Goal: Information Seeking & Learning: Learn about a topic

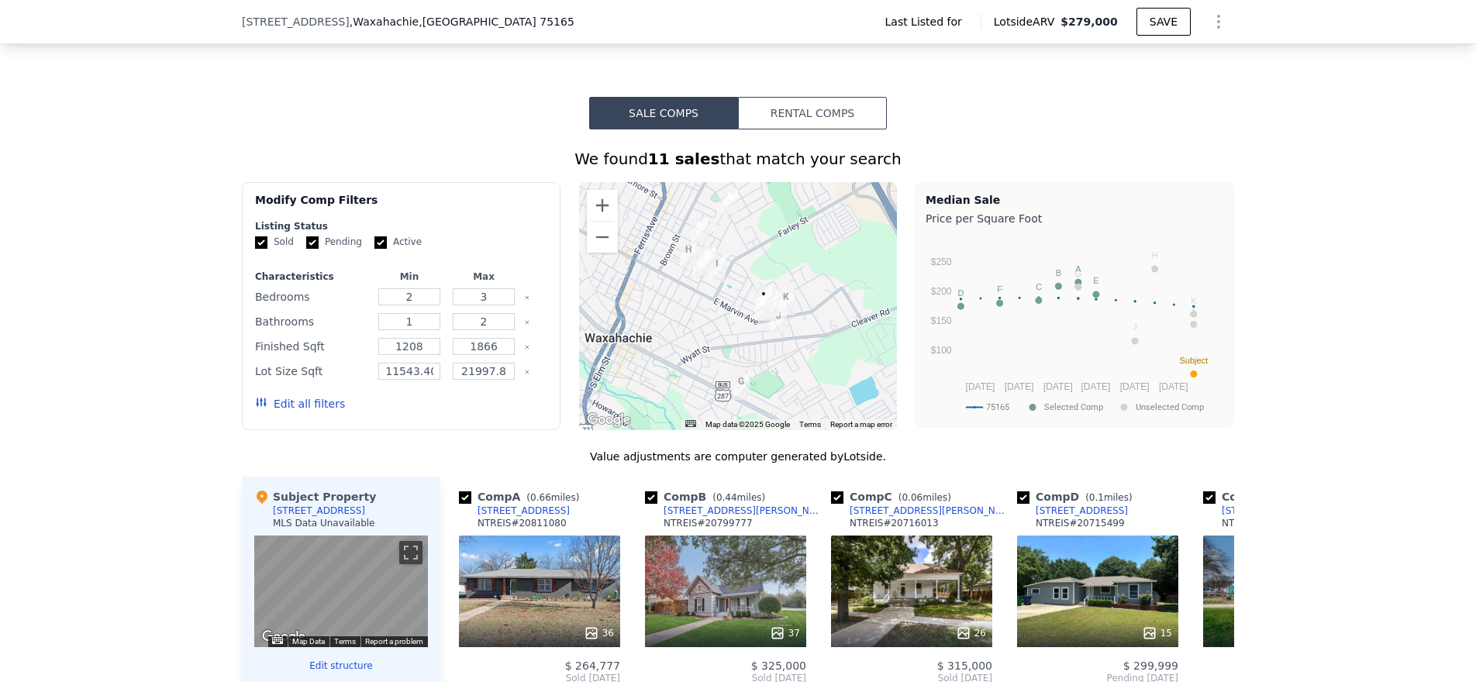
scroll to position [887, 0]
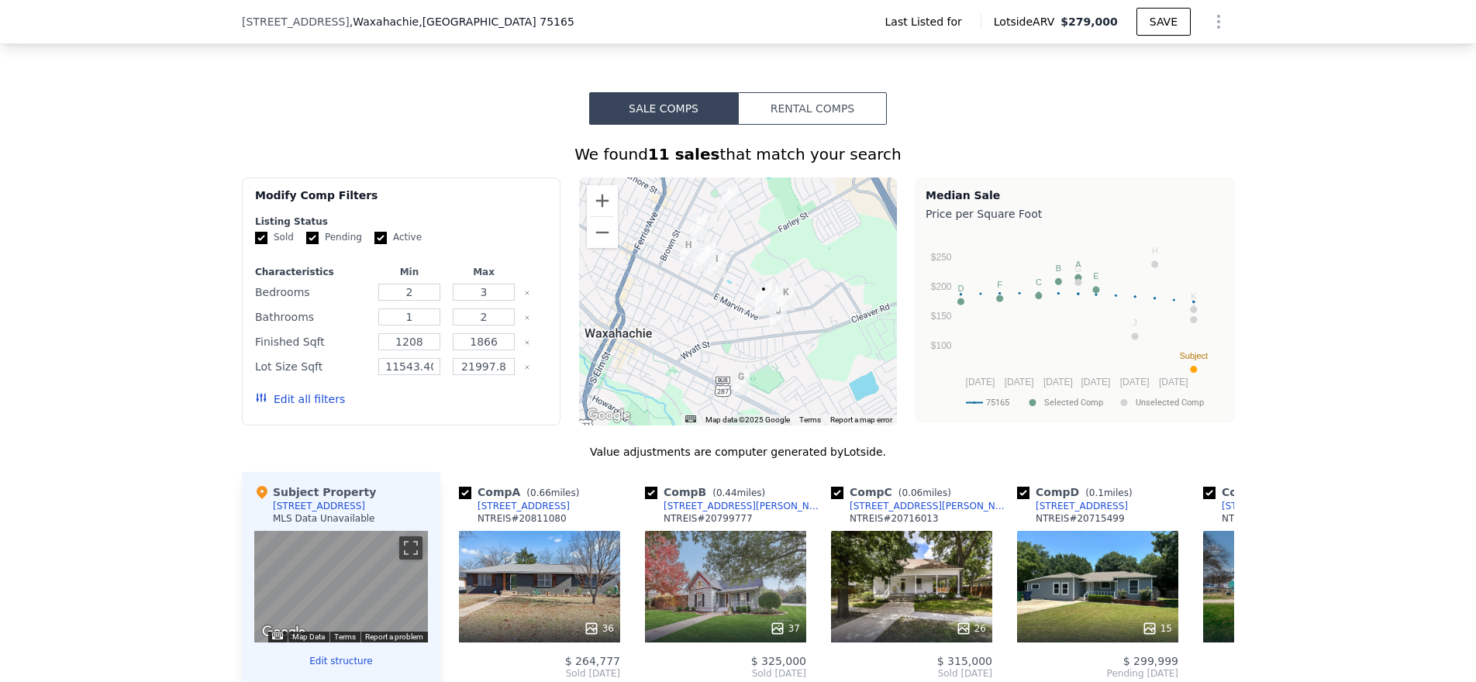
click at [760, 348] on div at bounding box center [738, 301] width 319 height 248
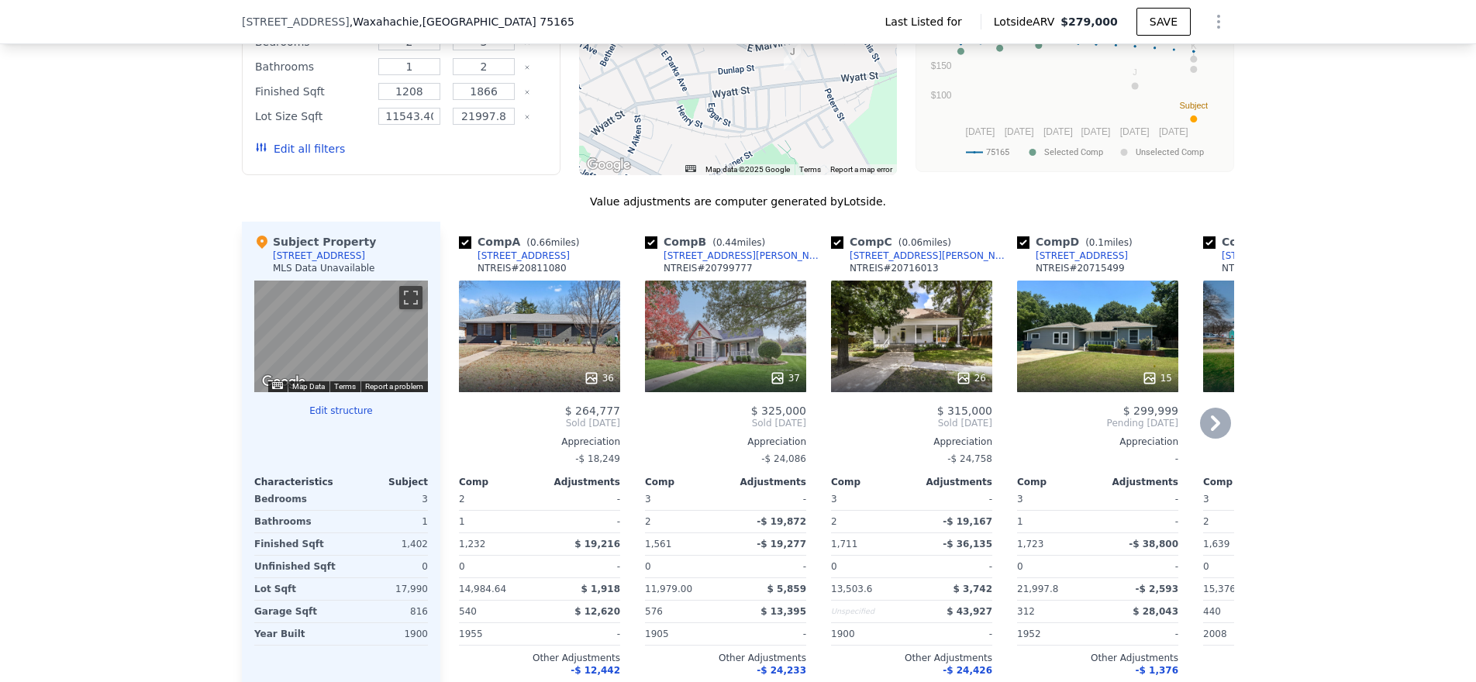
scroll to position [1129, 0]
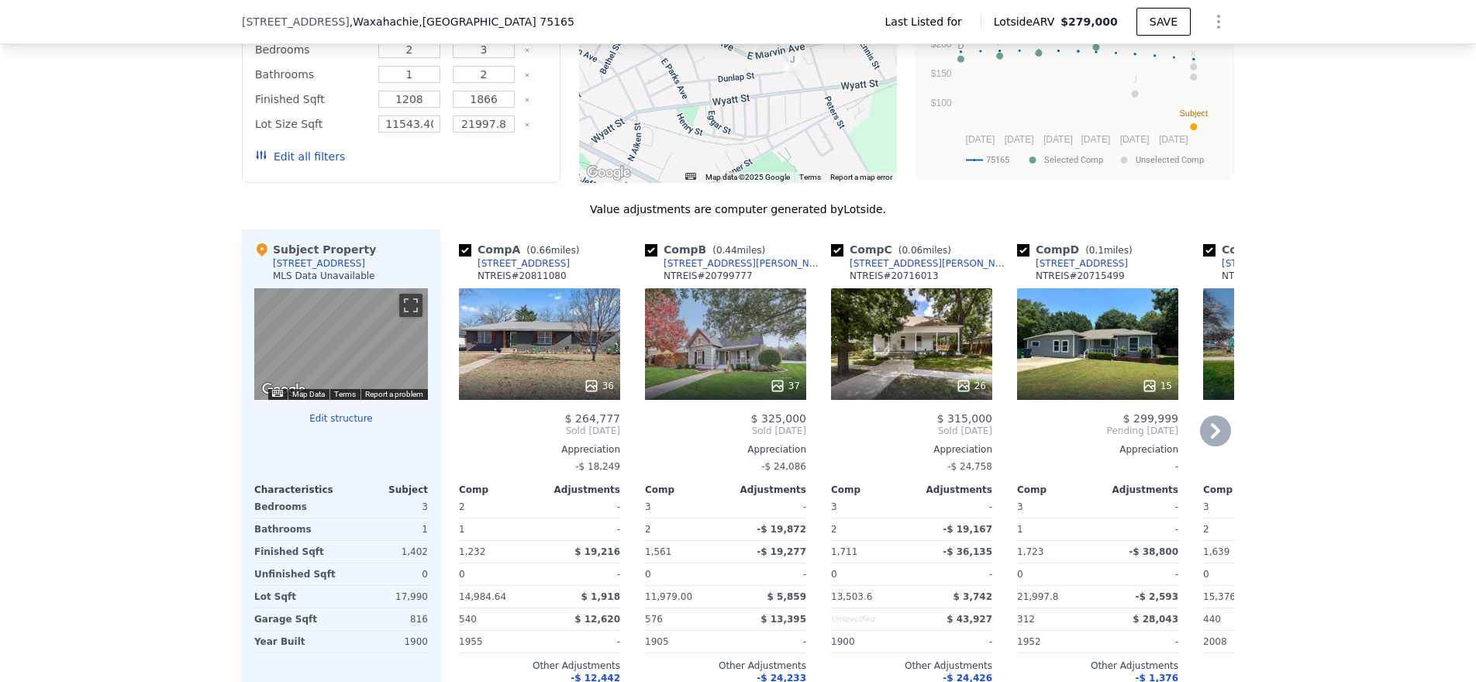
click at [1056, 325] on div "15" at bounding box center [1097, 344] width 161 height 112
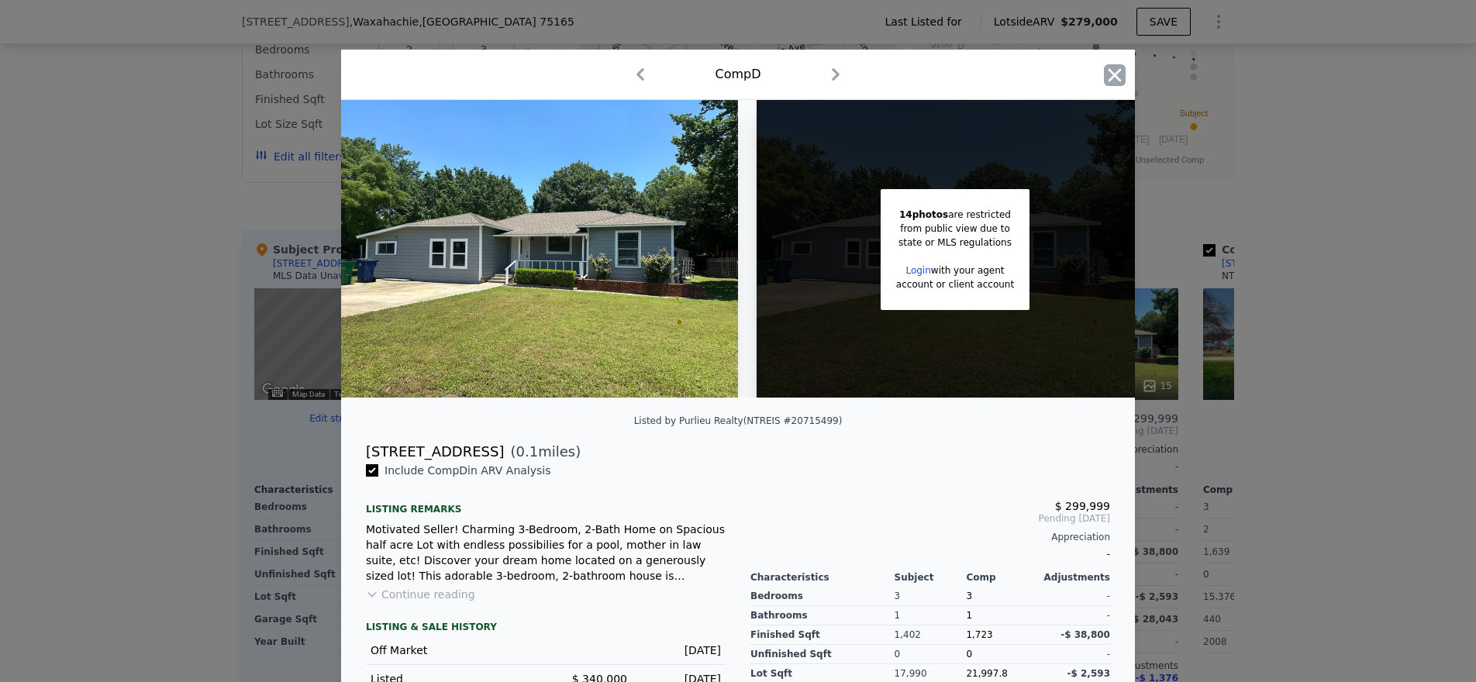
click at [1111, 68] on icon "button" at bounding box center [1115, 75] width 22 height 22
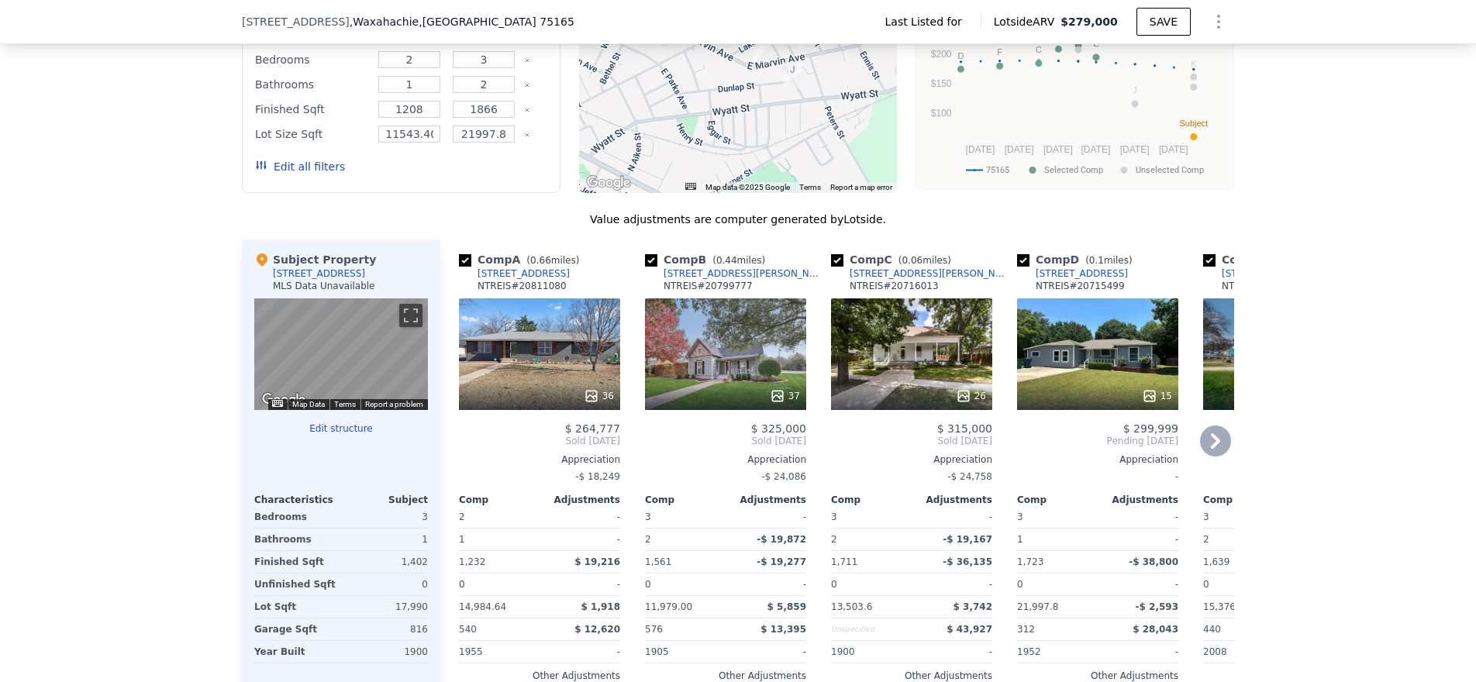
scroll to position [1097, 0]
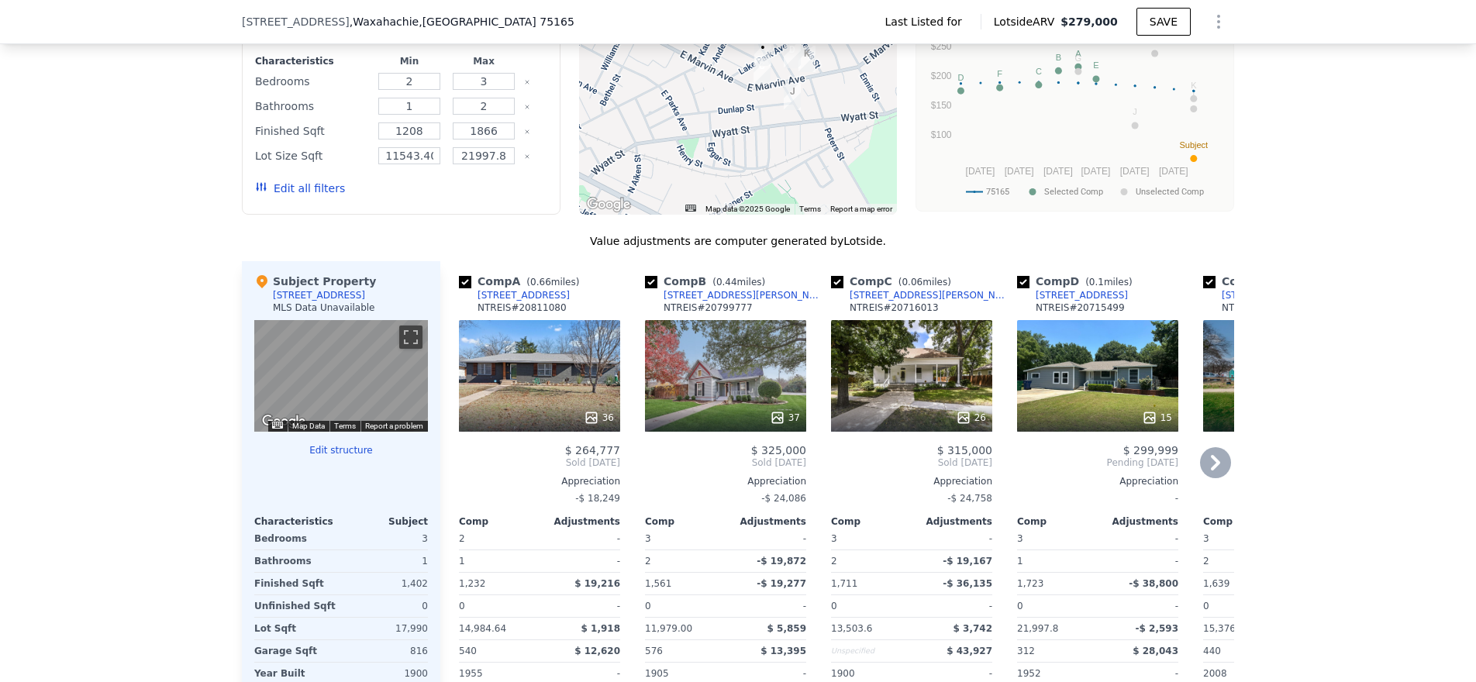
click at [1071, 301] on div "[STREET_ADDRESS]" at bounding box center [1081, 295] width 92 height 12
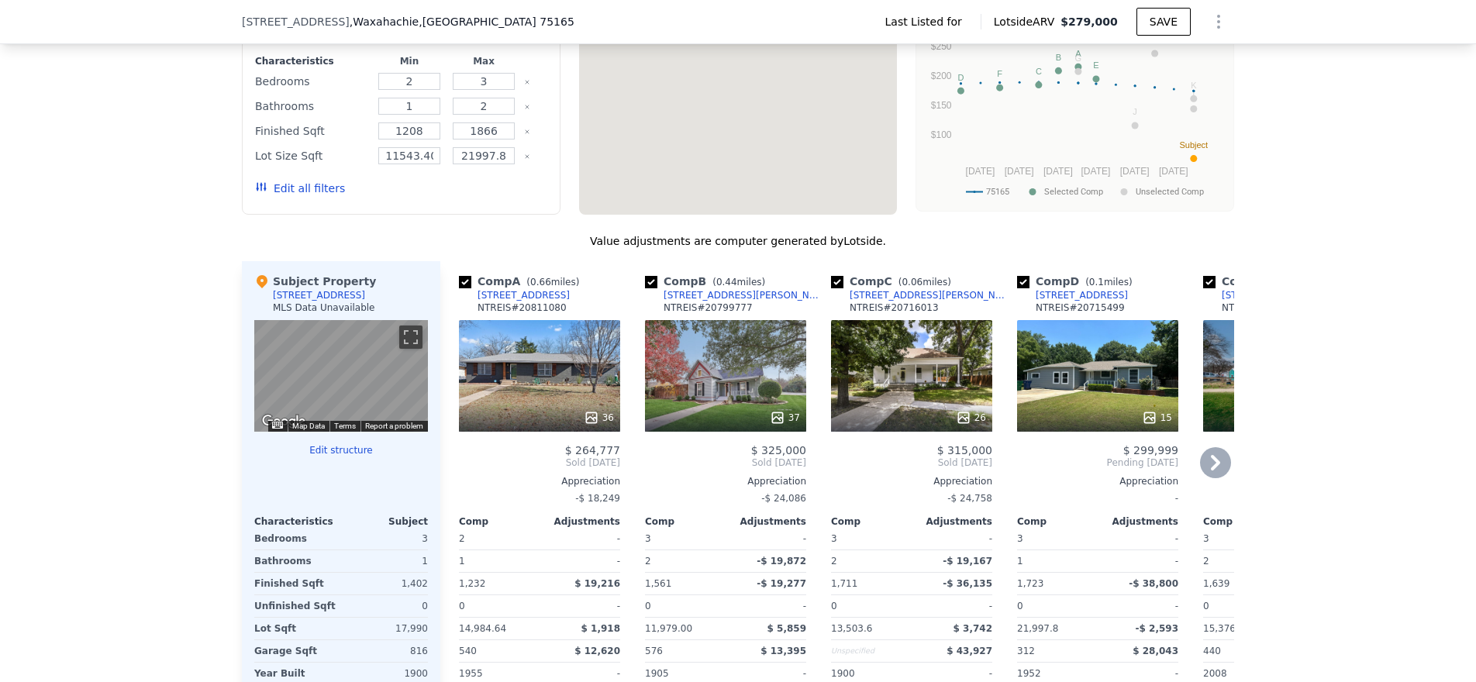
click at [694, 301] on div "[STREET_ADDRESS][PERSON_NAME]" at bounding box center [743, 295] width 161 height 12
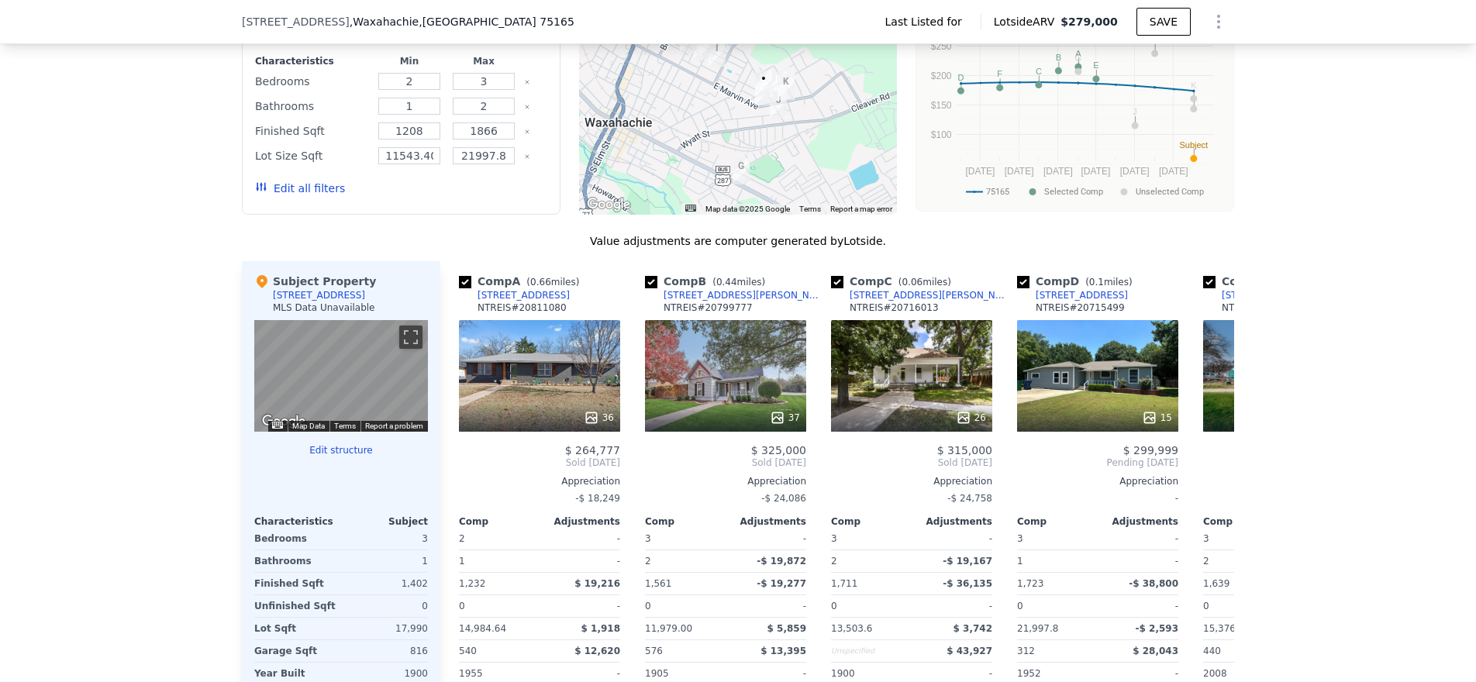
click at [748, 134] on div at bounding box center [738, 91] width 319 height 248
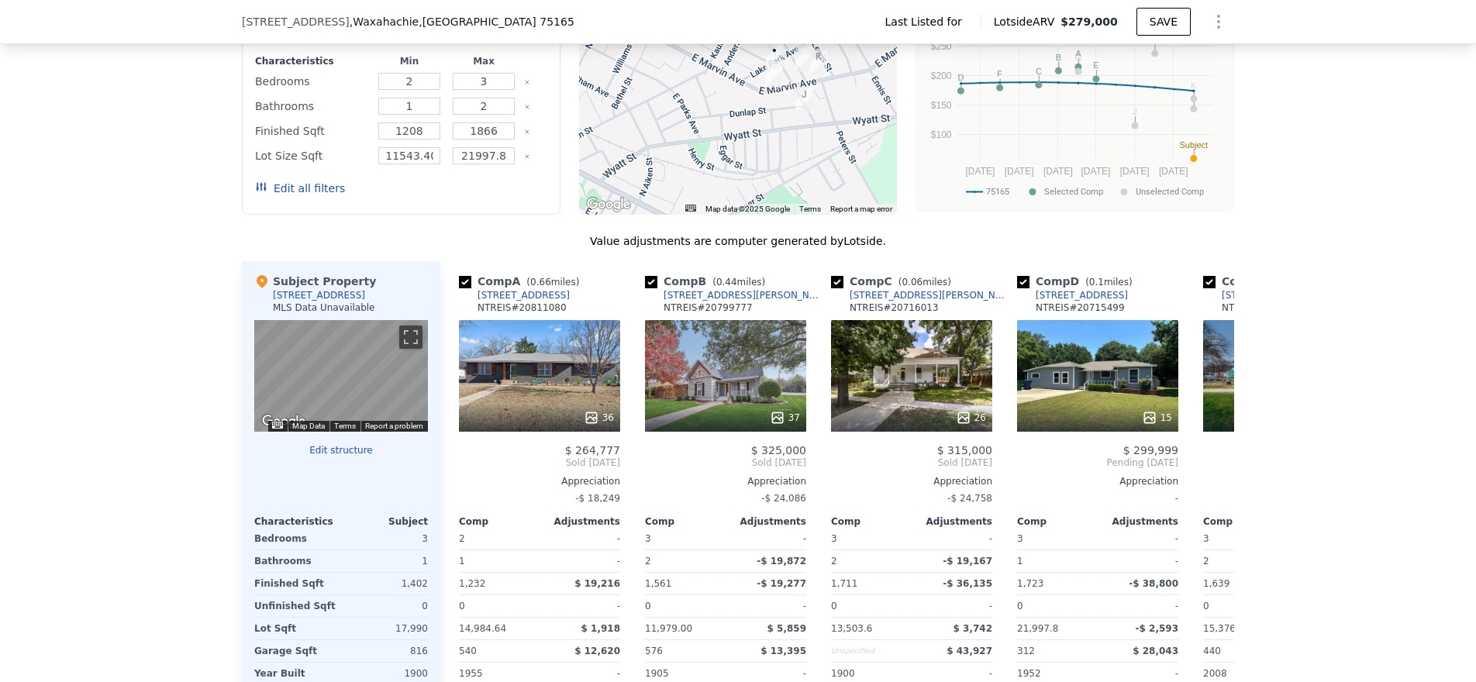
click at [749, 130] on div at bounding box center [738, 91] width 319 height 248
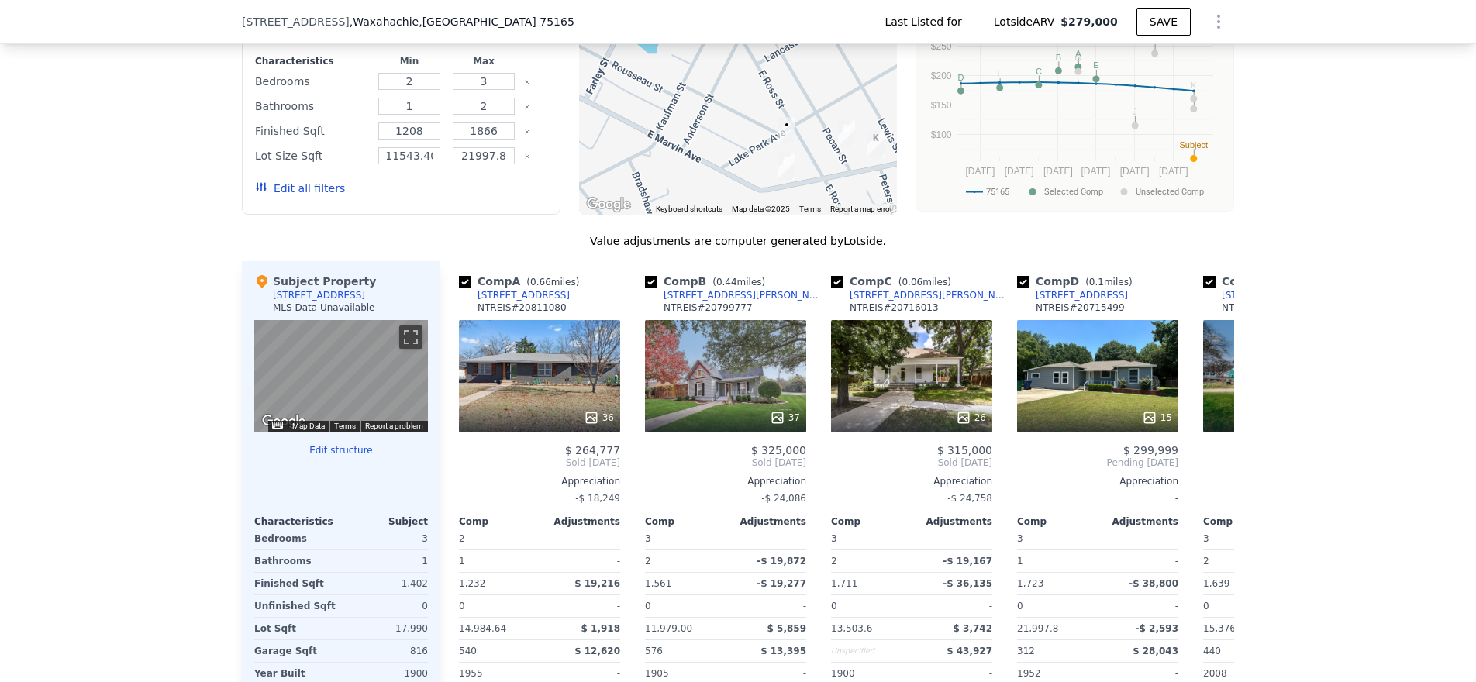
drag, startPoint x: 767, startPoint y: 130, endPoint x: 761, endPoint y: 257, distance: 127.3
click at [761, 257] on div "We found 11 sales that match your search Filters Map Prices Modify Comp Filters…" at bounding box center [738, 360] width 992 height 855
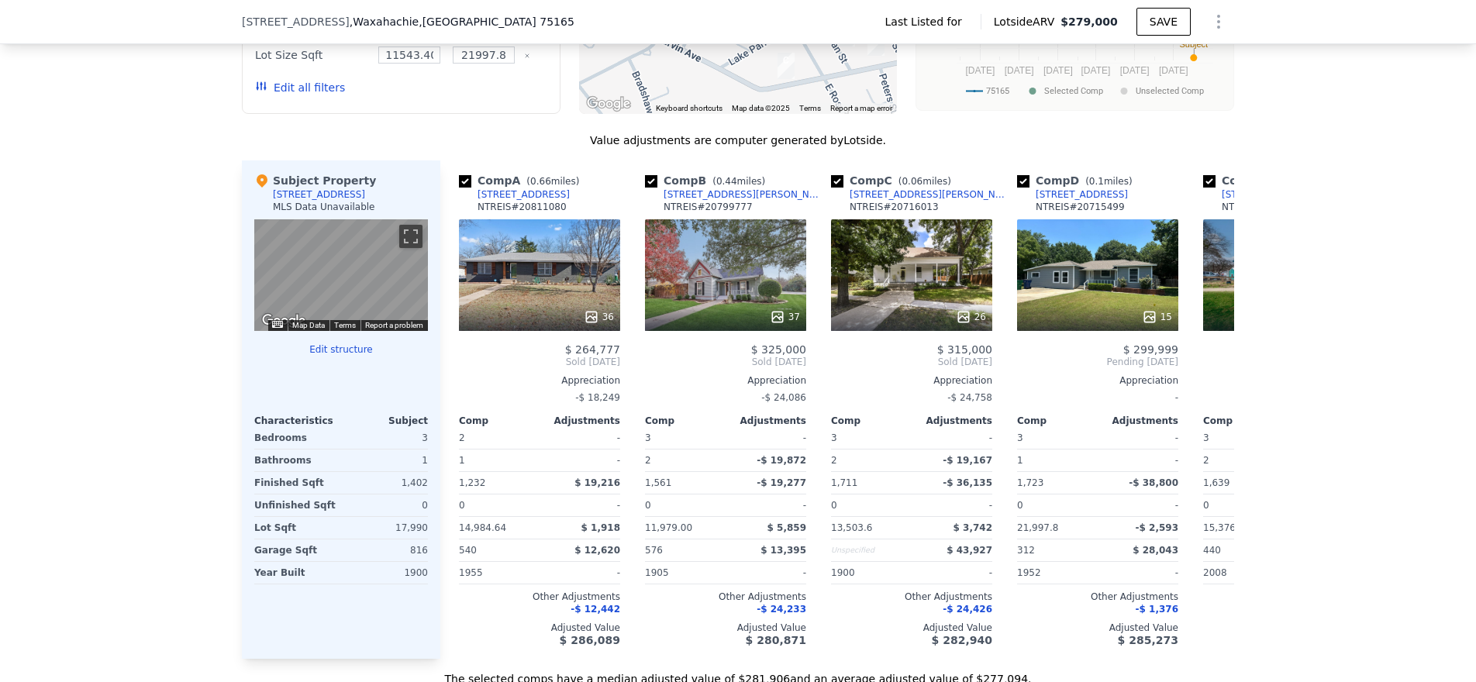
scroll to position [1200, 0]
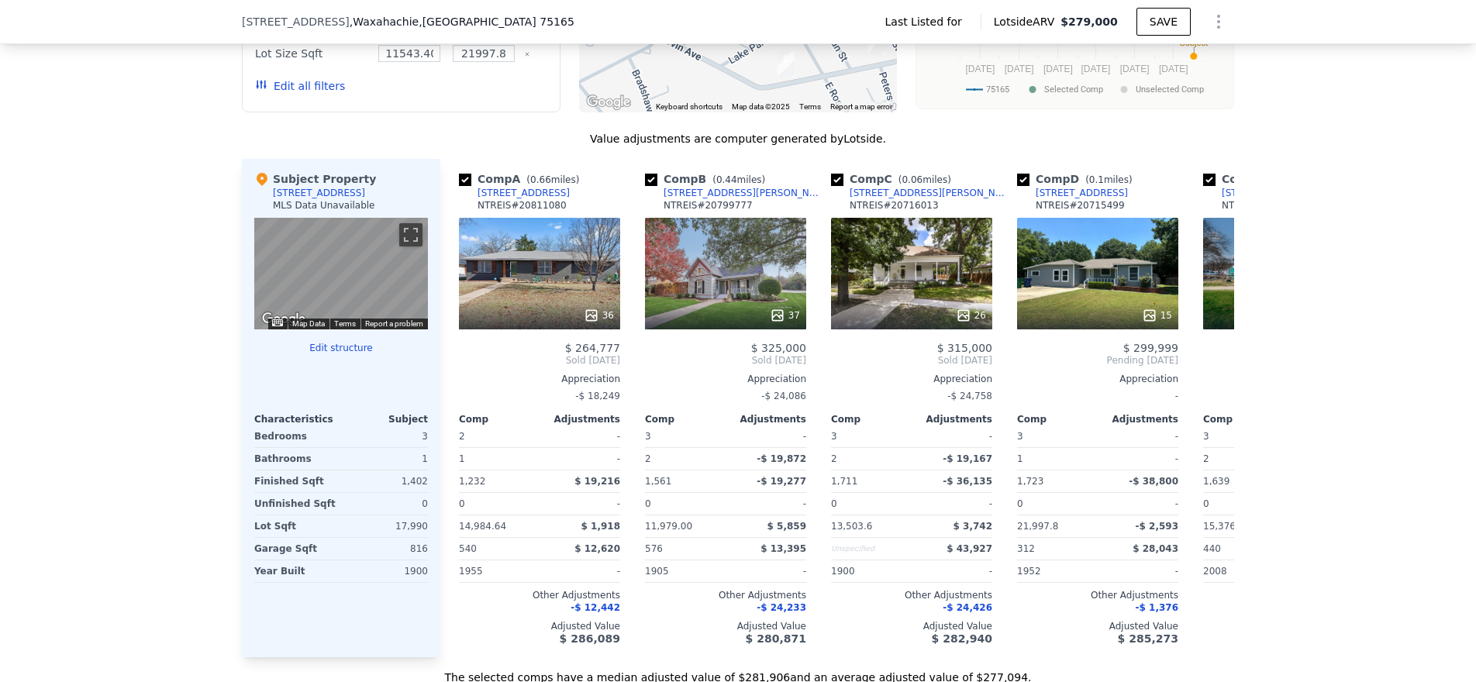
drag, startPoint x: 750, startPoint y: 205, endPoint x: 353, endPoint y: 213, distance: 396.9
click at [675, 170] on div "Comp B ( 0.44 miles) 500 Williams St NTREIS # 20799777 37 $ 325,000 Sold Jan 20…" at bounding box center [726, 408] width 174 height 498
click at [191, 238] on div "We found 11 sales that match your search Filters Map Prices Modify Comp Filters…" at bounding box center [738, 248] width 1476 height 873
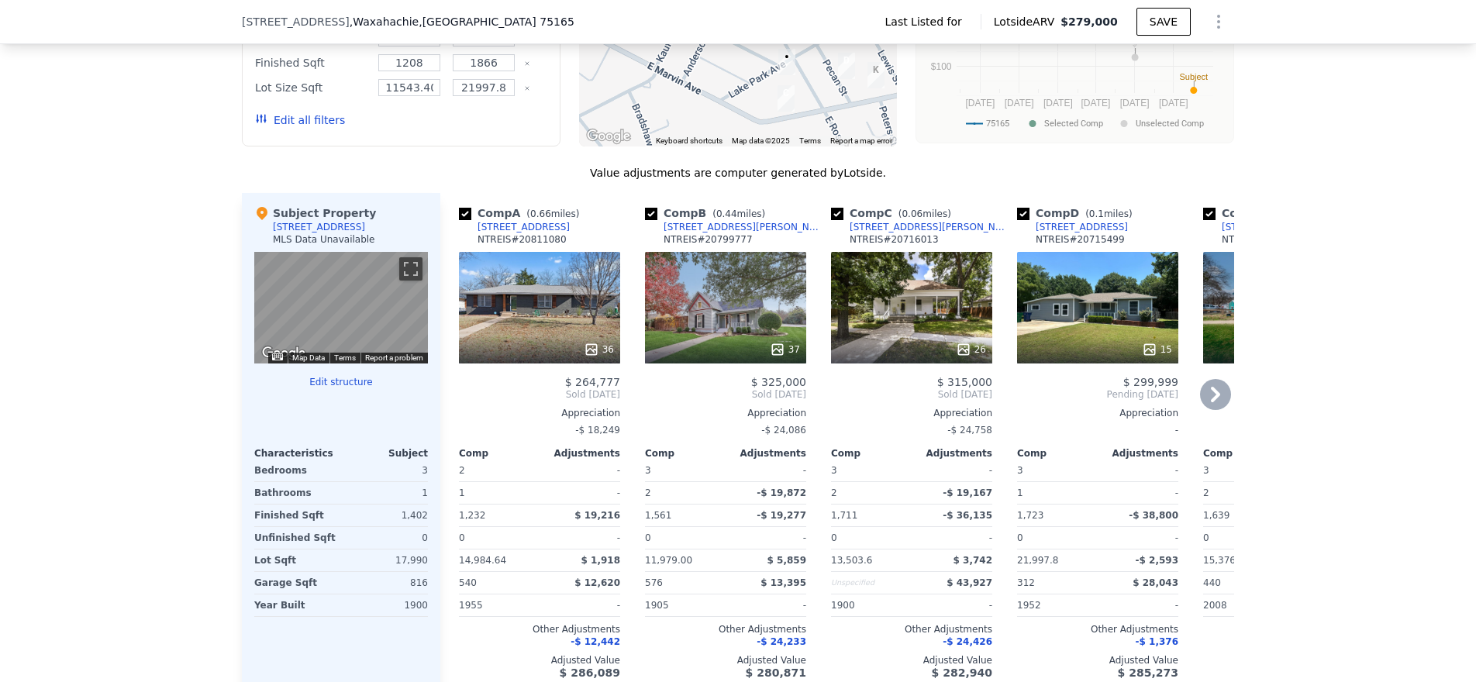
scroll to position [1210, 0]
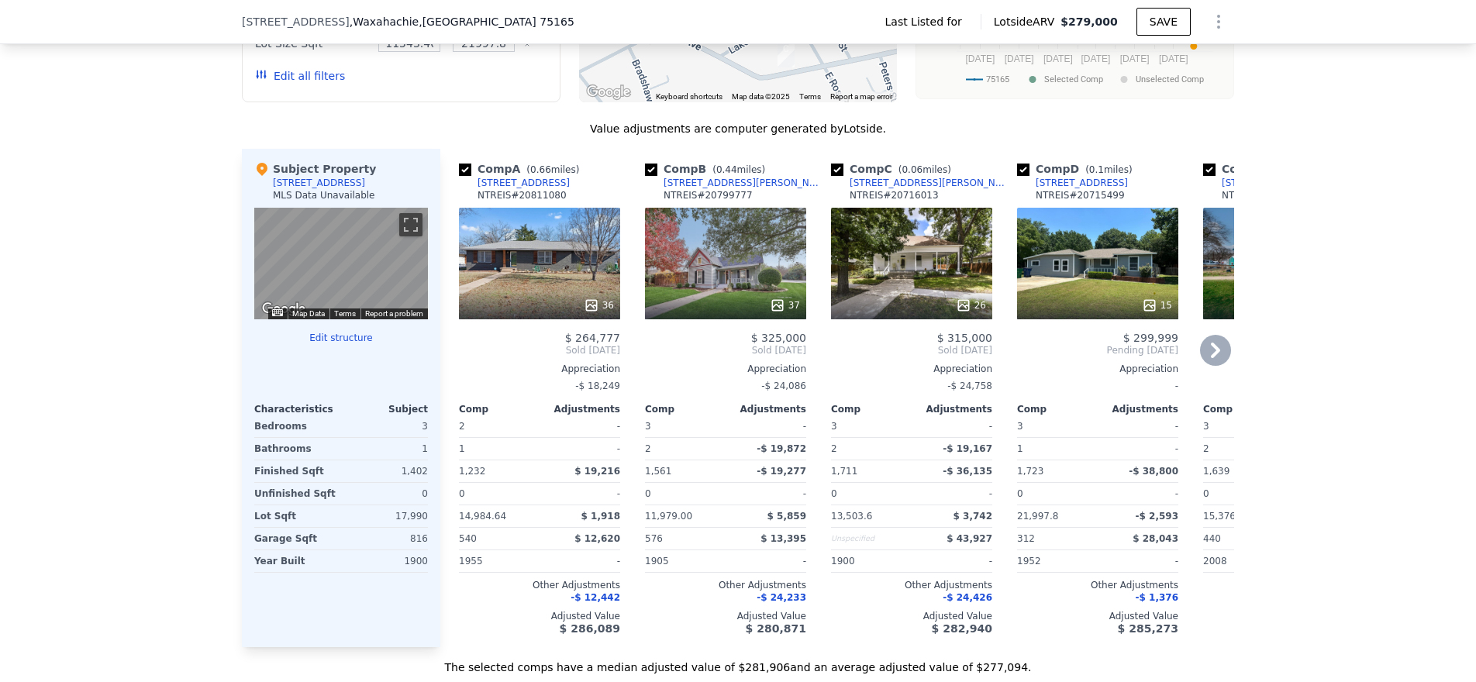
click at [1049, 189] on div "[STREET_ADDRESS]" at bounding box center [1081, 183] width 92 height 12
click at [909, 189] on div "[STREET_ADDRESS][PERSON_NAME]" at bounding box center [929, 183] width 161 height 12
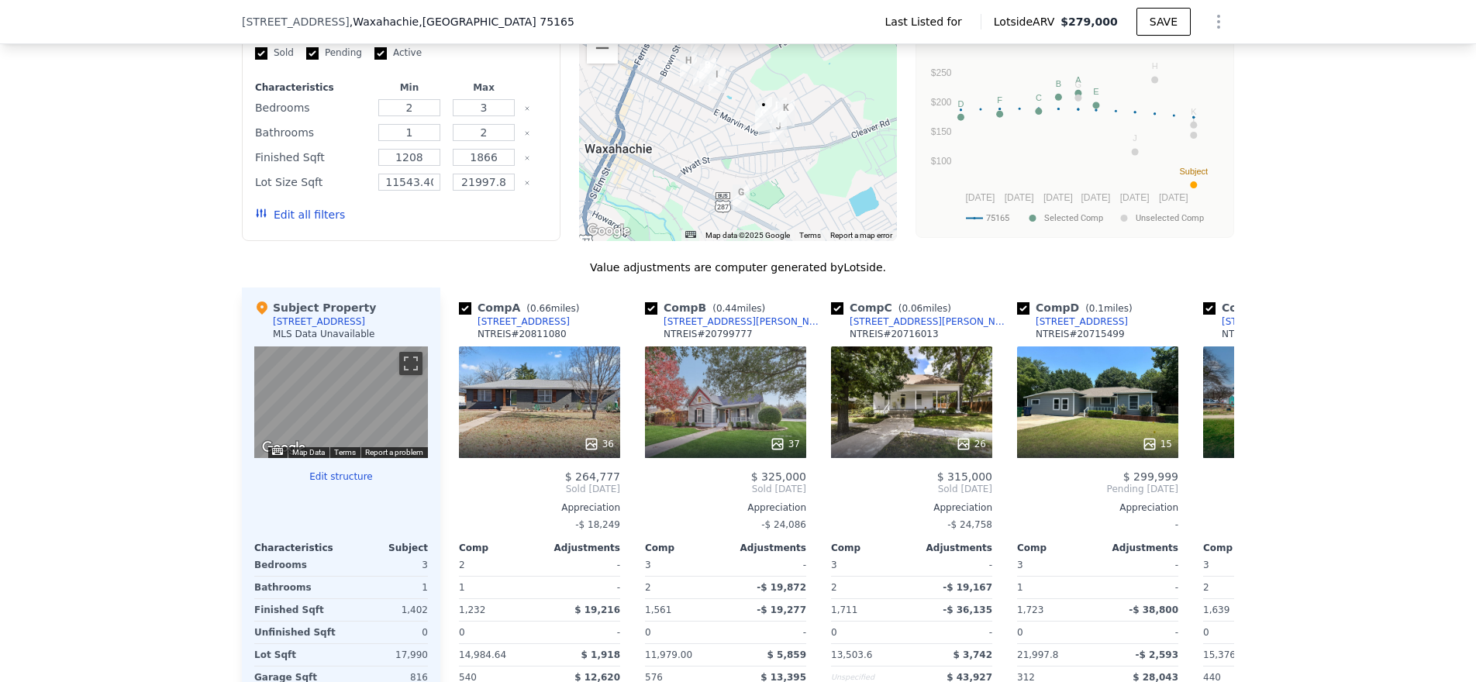
scroll to position [1036, 0]
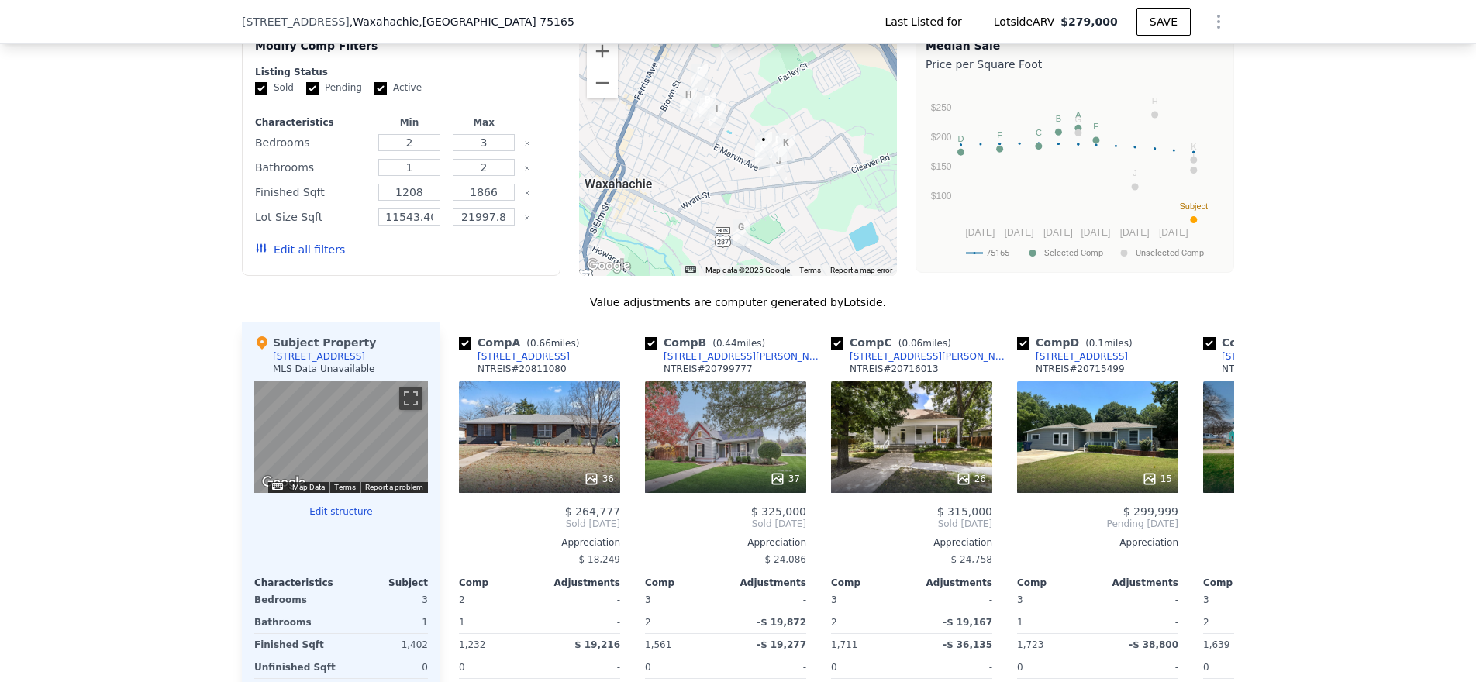
click at [725, 161] on div at bounding box center [738, 152] width 319 height 248
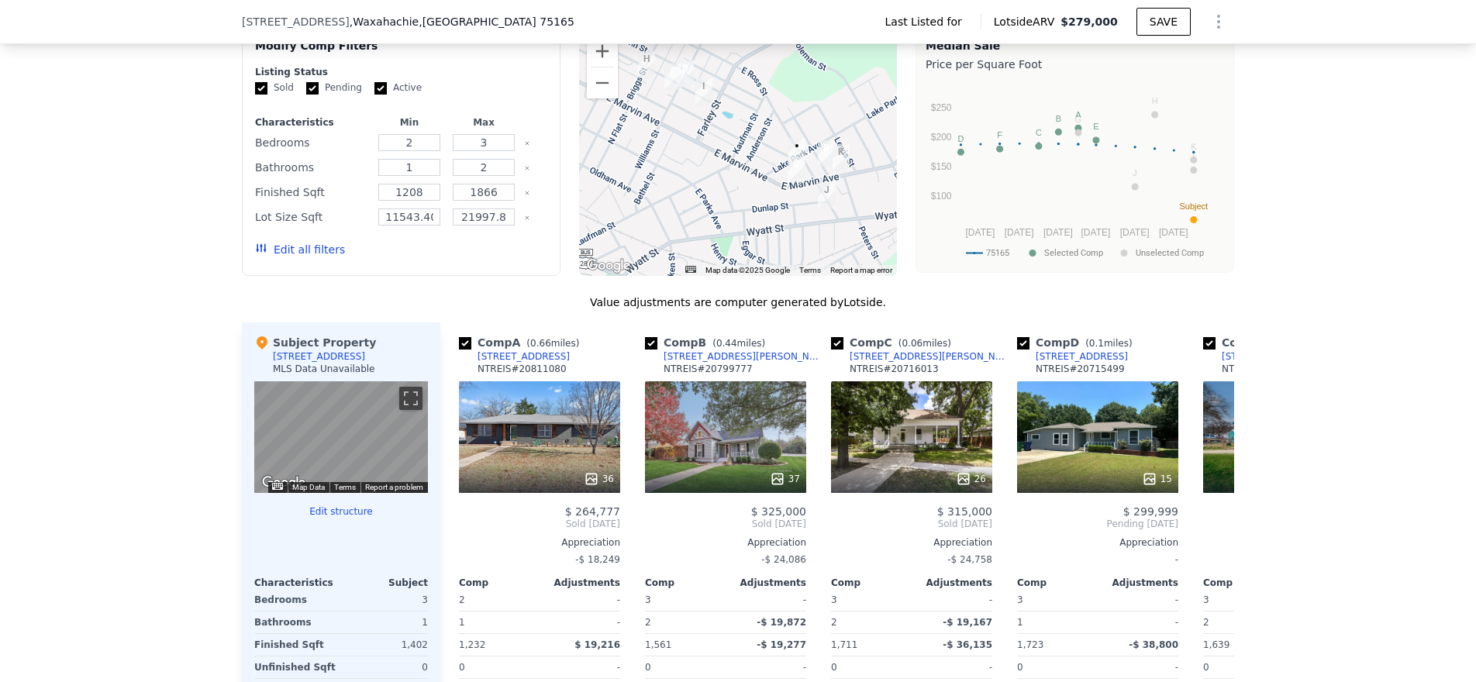
click at [808, 220] on div at bounding box center [738, 152] width 319 height 248
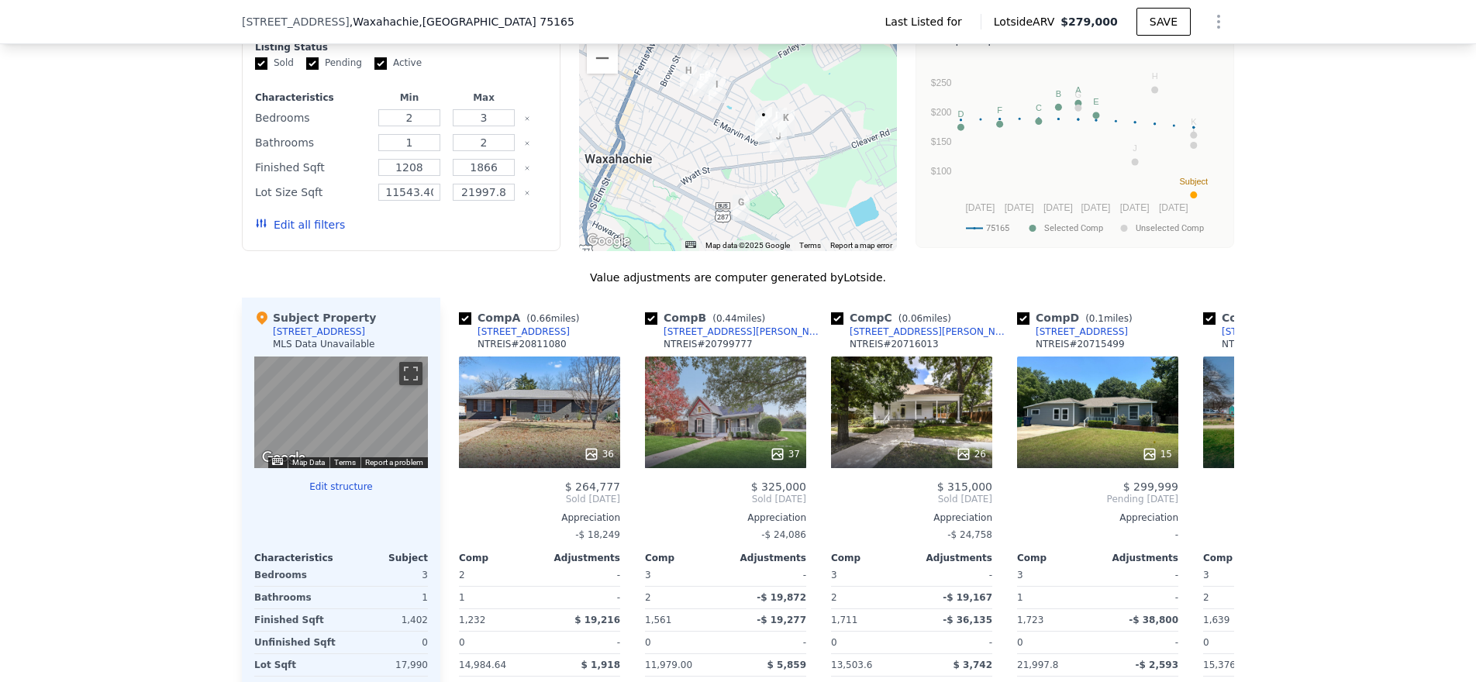
scroll to position [1063, 0]
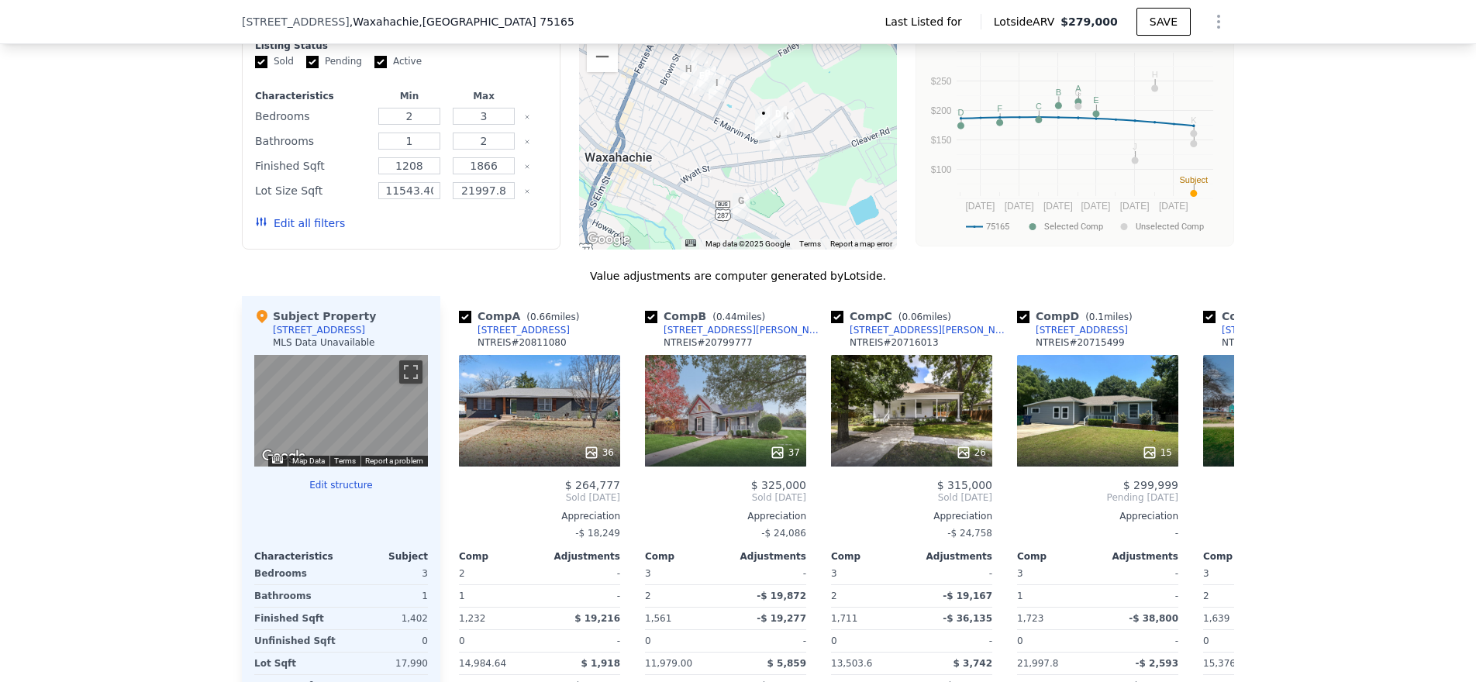
click at [750, 157] on div at bounding box center [738, 126] width 319 height 248
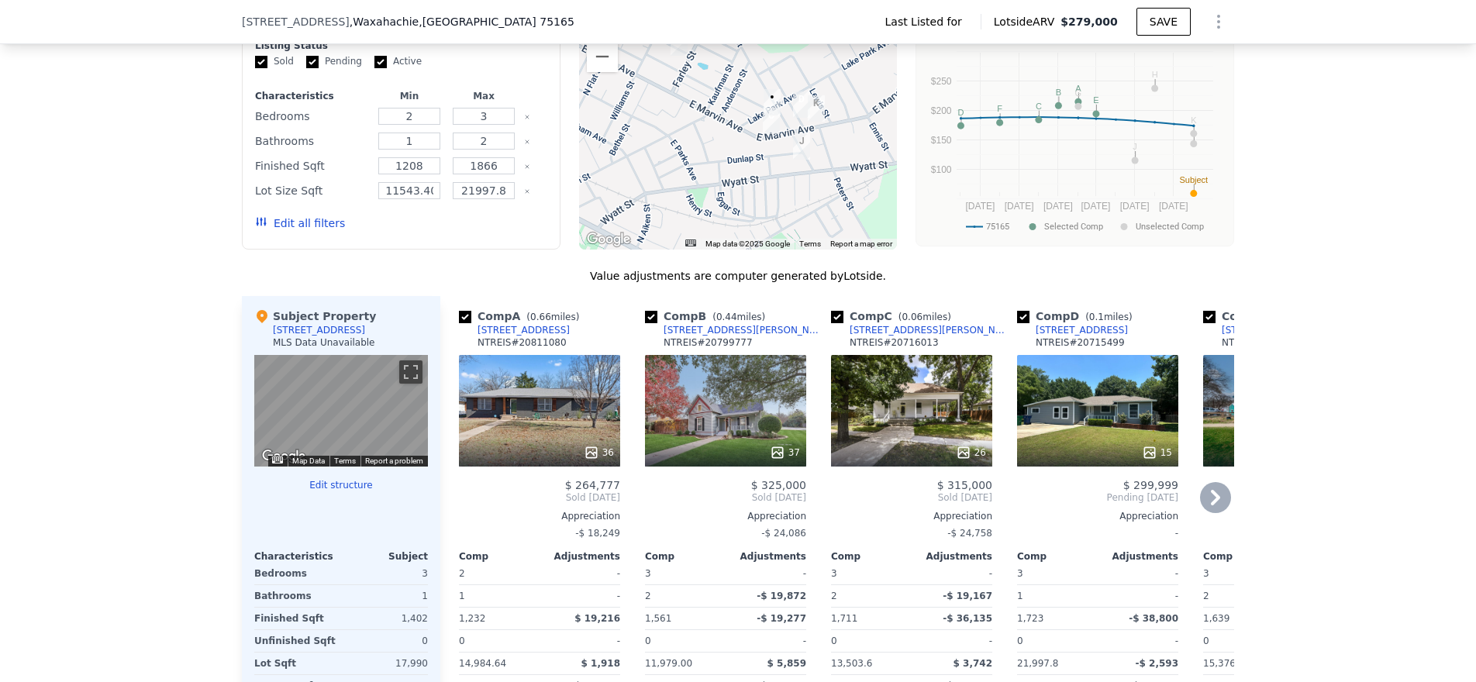
click at [1206, 501] on icon at bounding box center [1215, 497] width 31 height 31
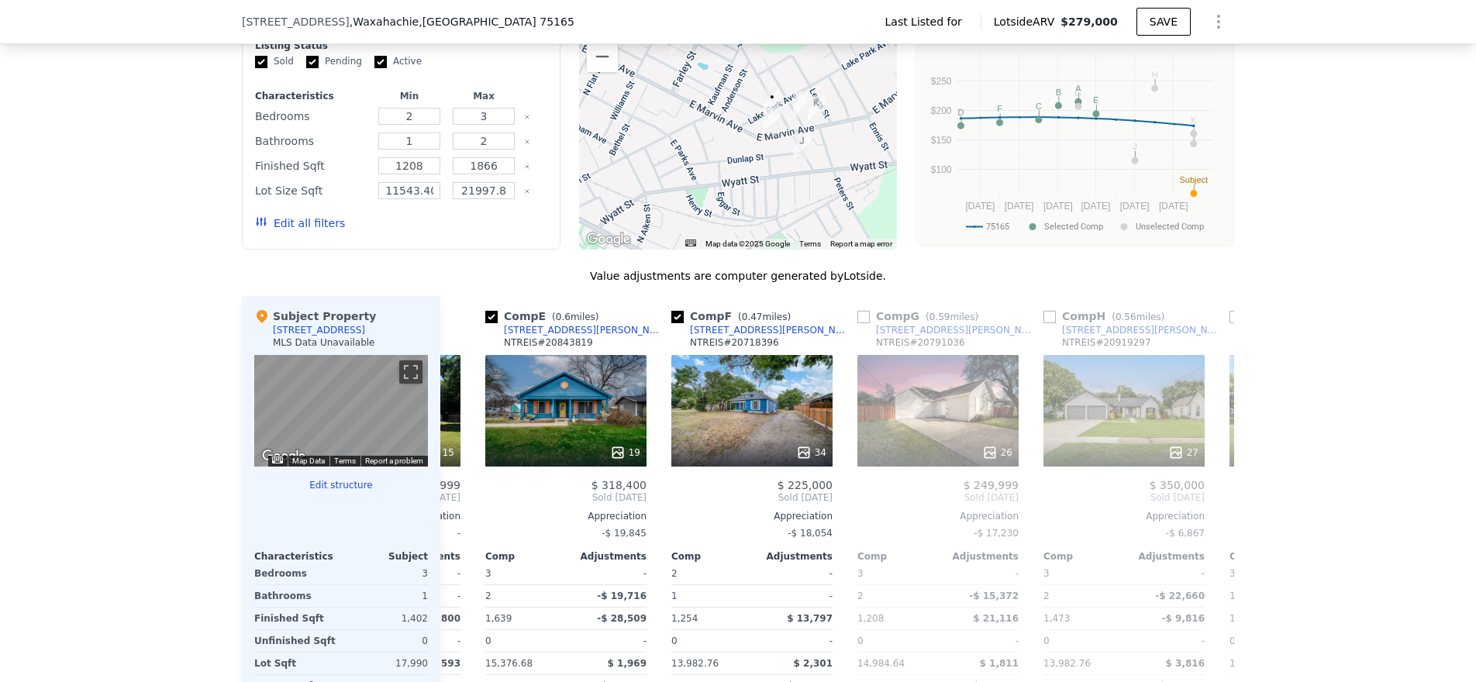
scroll to position [0, 744]
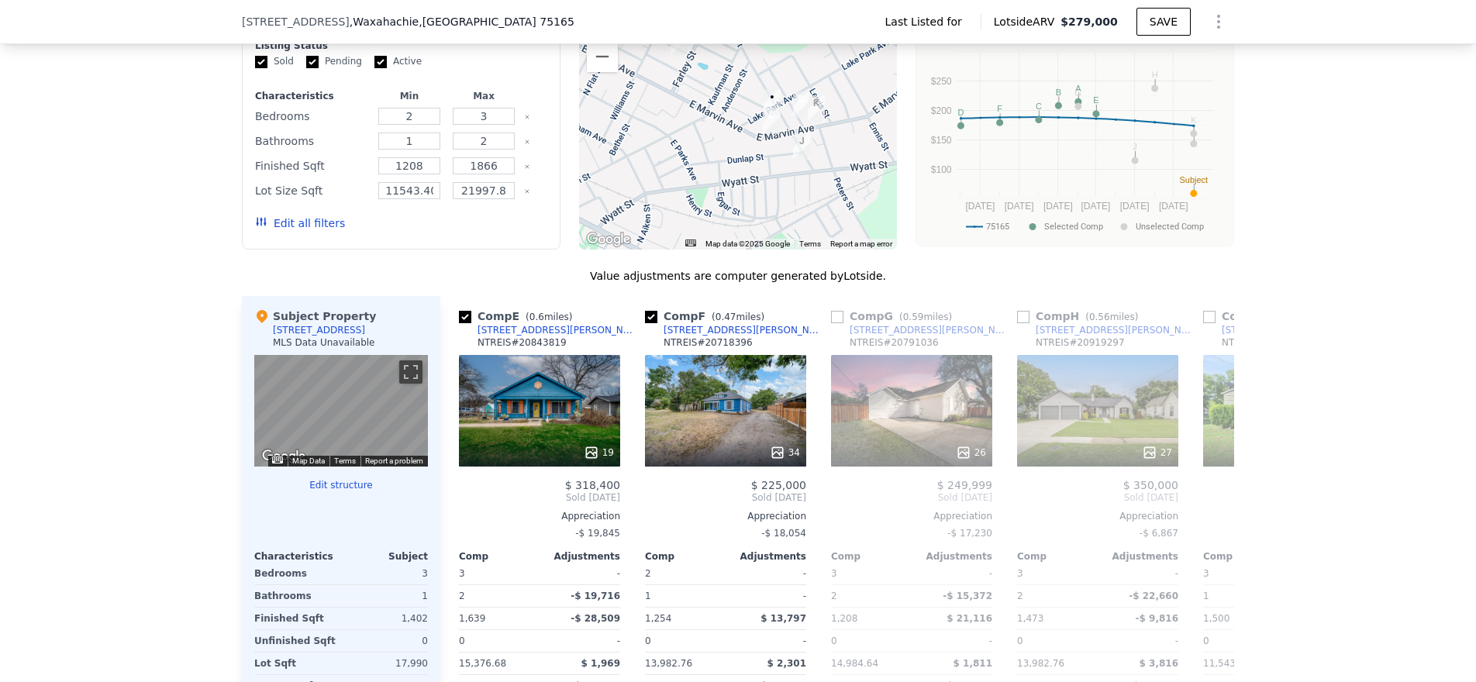
click at [1206, 501] on div "Comp A ( 0.66 miles) 405 Richmond Ln NTREIS # 20811080 36 $ 264,777 Sold Feb 20…" at bounding box center [837, 545] width 794 height 498
click at [1204, 504] on icon at bounding box center [1215, 497] width 31 height 31
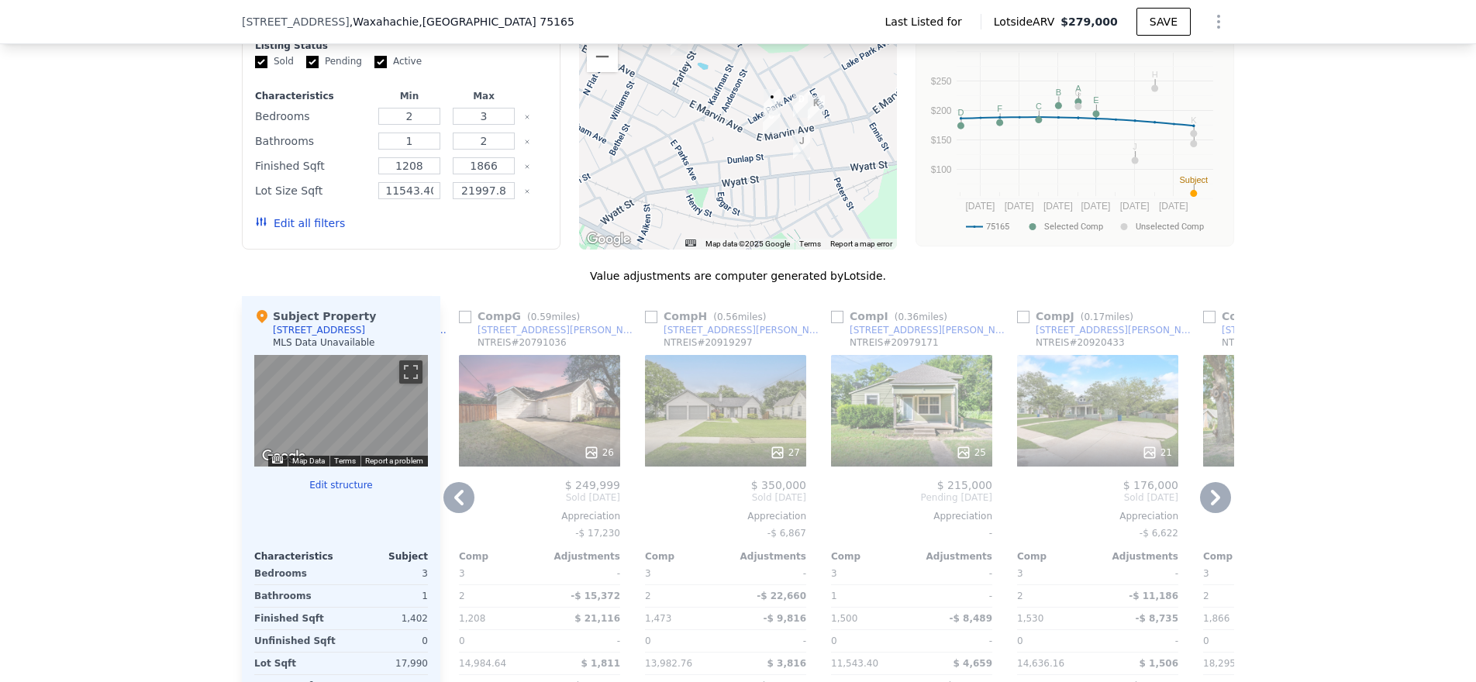
click at [1204, 504] on icon at bounding box center [1215, 497] width 31 height 31
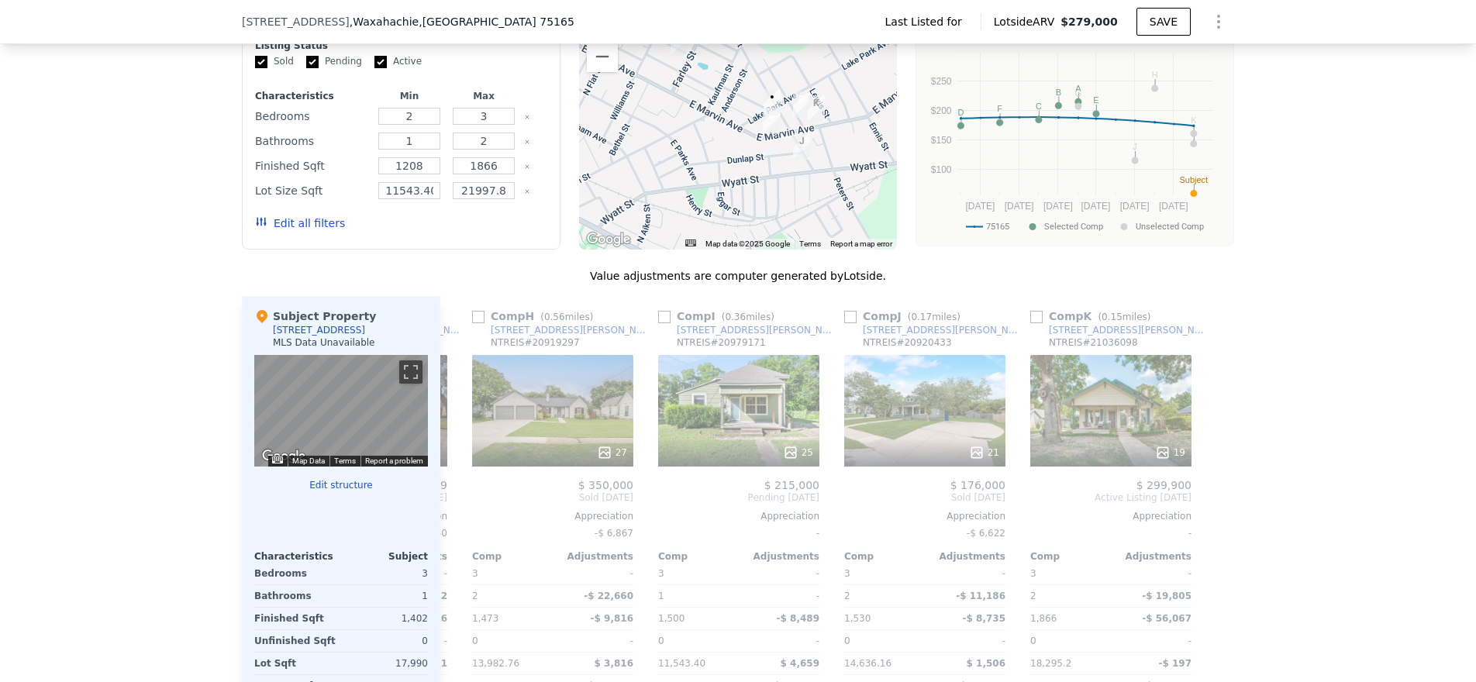
scroll to position [0, 1290]
click at [1083, 336] on div "[STREET_ADDRESS][PERSON_NAME]" at bounding box center [1128, 330] width 161 height 12
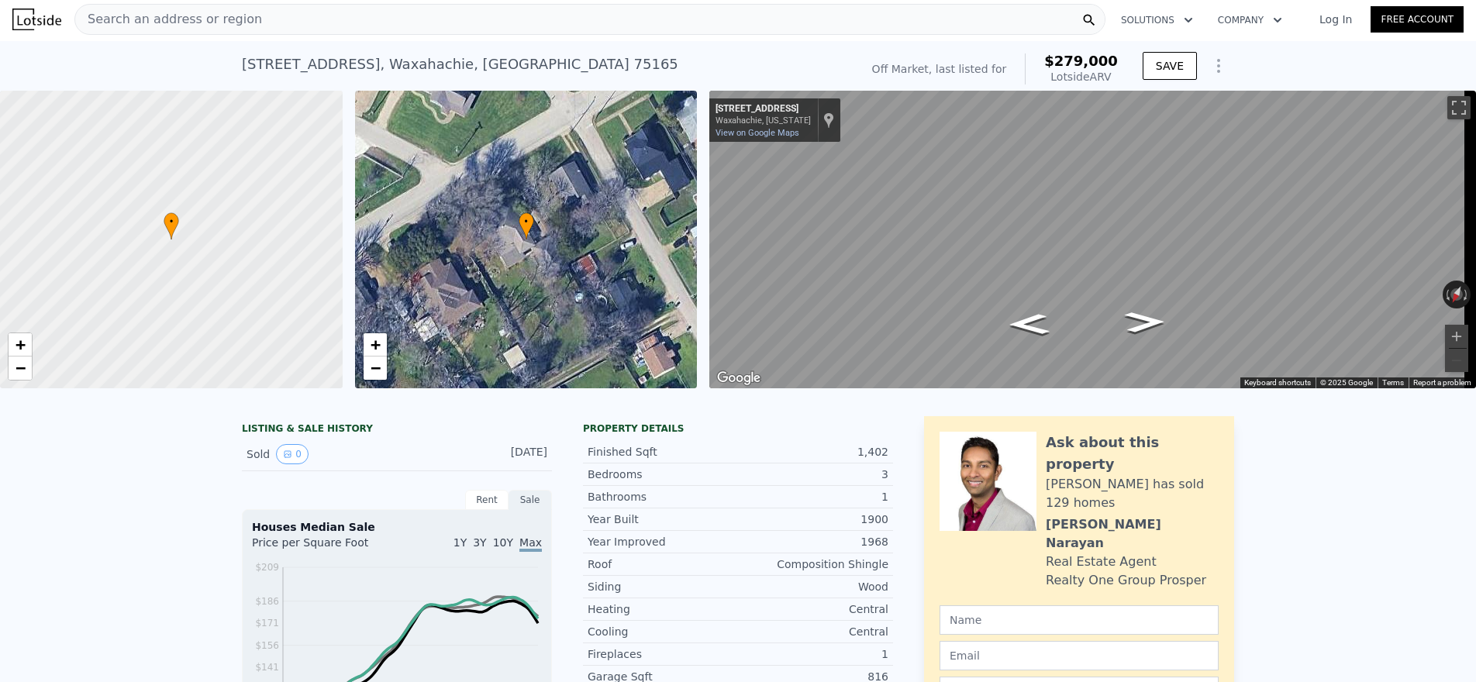
scroll to position [0, 0]
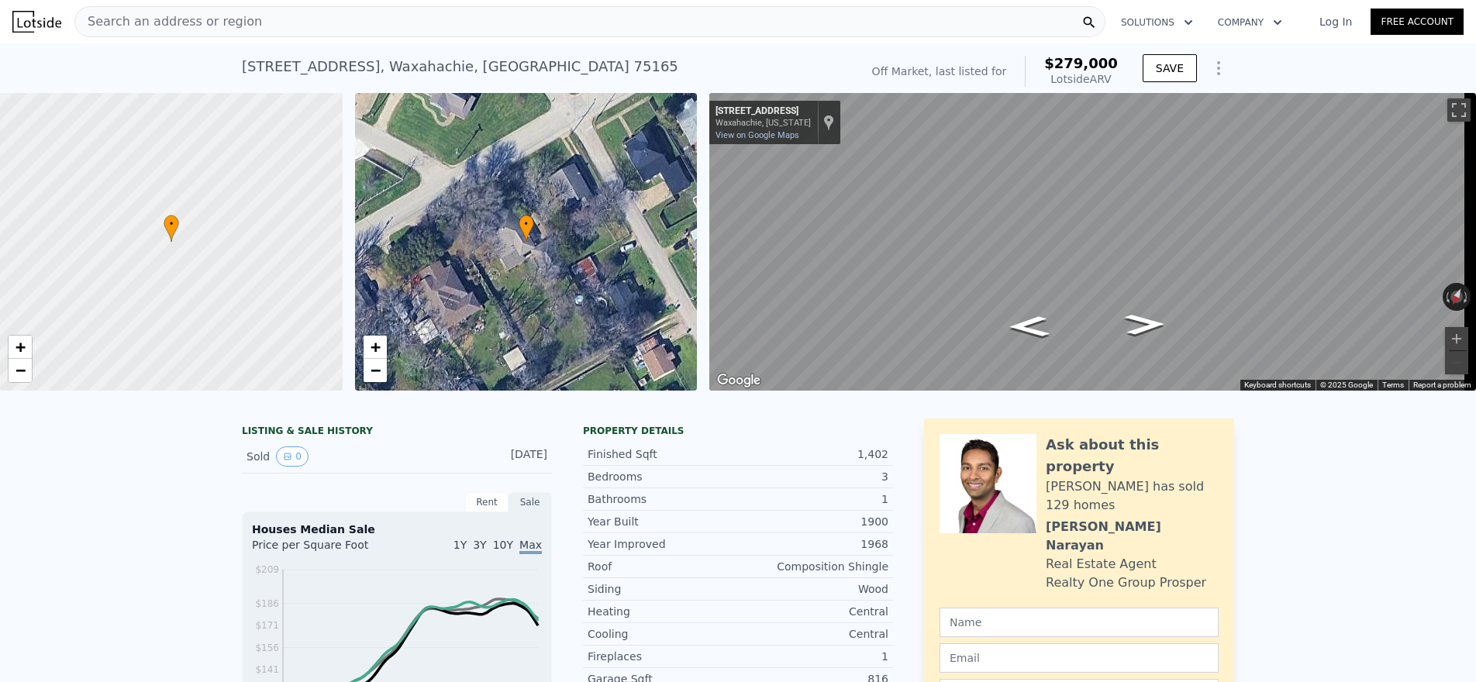
click at [392, 47] on div "120 Lake Park Ave , Waxahachie , TX 75165 No sales on record (~ARV $279k ) Off …" at bounding box center [738, 68] width 992 height 50
click at [392, 48] on div "120 Lake Park Ave , Waxahachie , TX 75165 No sales on record (~ARV $279k ) Off …" at bounding box center [738, 68] width 992 height 50
click at [396, 75] on div "120 Lake Park Ave , Waxahachie , TX 75165" at bounding box center [460, 67] width 436 height 22
click at [399, 70] on div "120 Lake Park Ave , Waxahachie , TX 75165" at bounding box center [460, 67] width 436 height 22
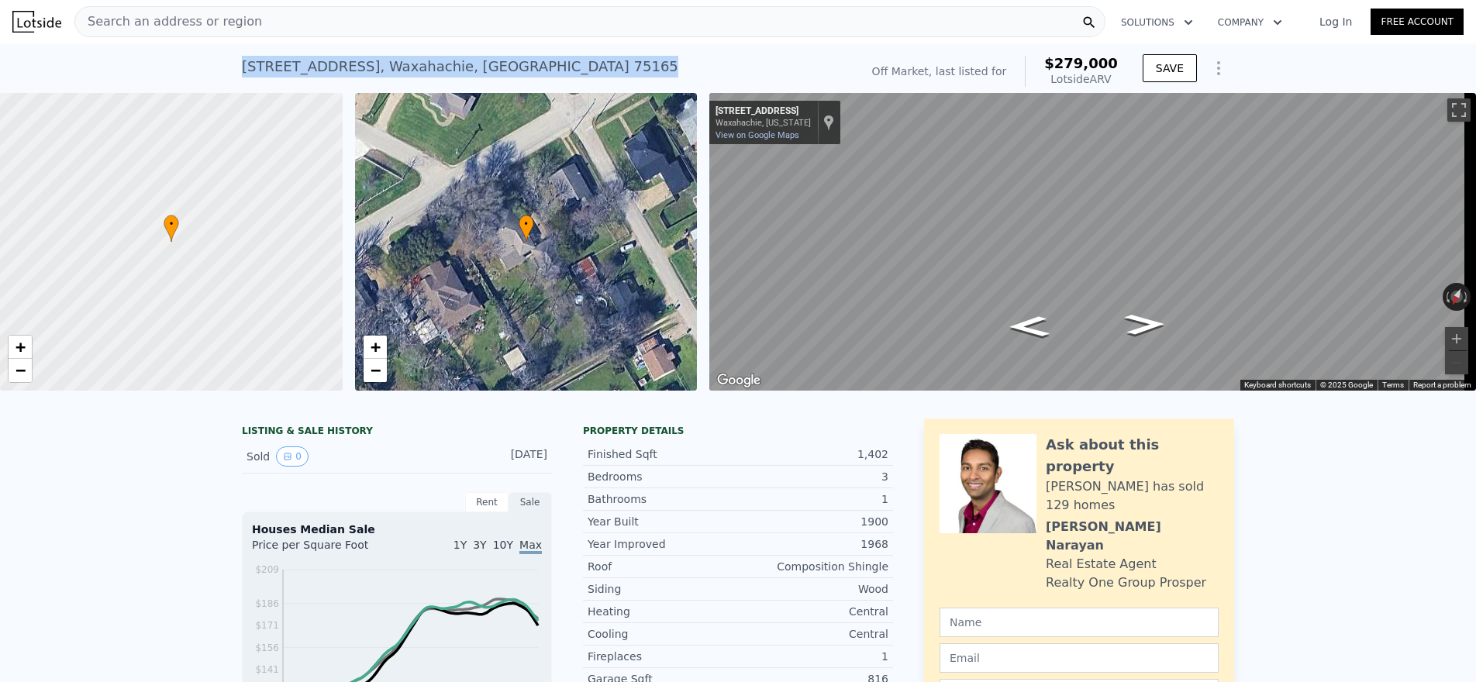
click at [399, 70] on div "120 Lake Park Ave , Waxahachie , TX 75165" at bounding box center [460, 67] width 436 height 22
copy div "120 Lake Park Ave , Waxahachie , TX 75165 No sales on record (~ARV $279k )"
click at [410, 31] on div "Search an address or region" at bounding box center [589, 21] width 1031 height 31
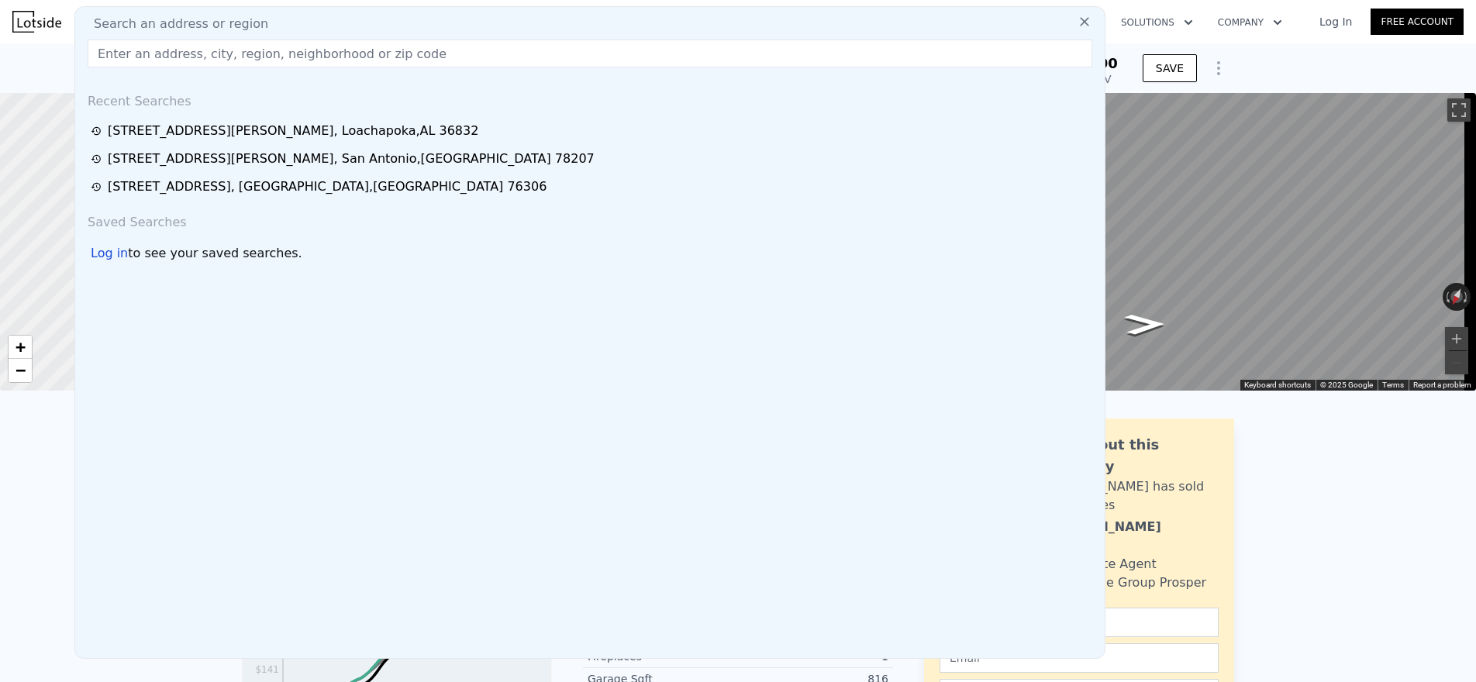
click at [410, 24] on div "Search an address or region" at bounding box center [589, 24] width 1017 height 19
click at [639, 60] on input "text" at bounding box center [590, 54] width 1004 height 28
paste input "[STREET_ADDRESS][PERSON_NAME]"
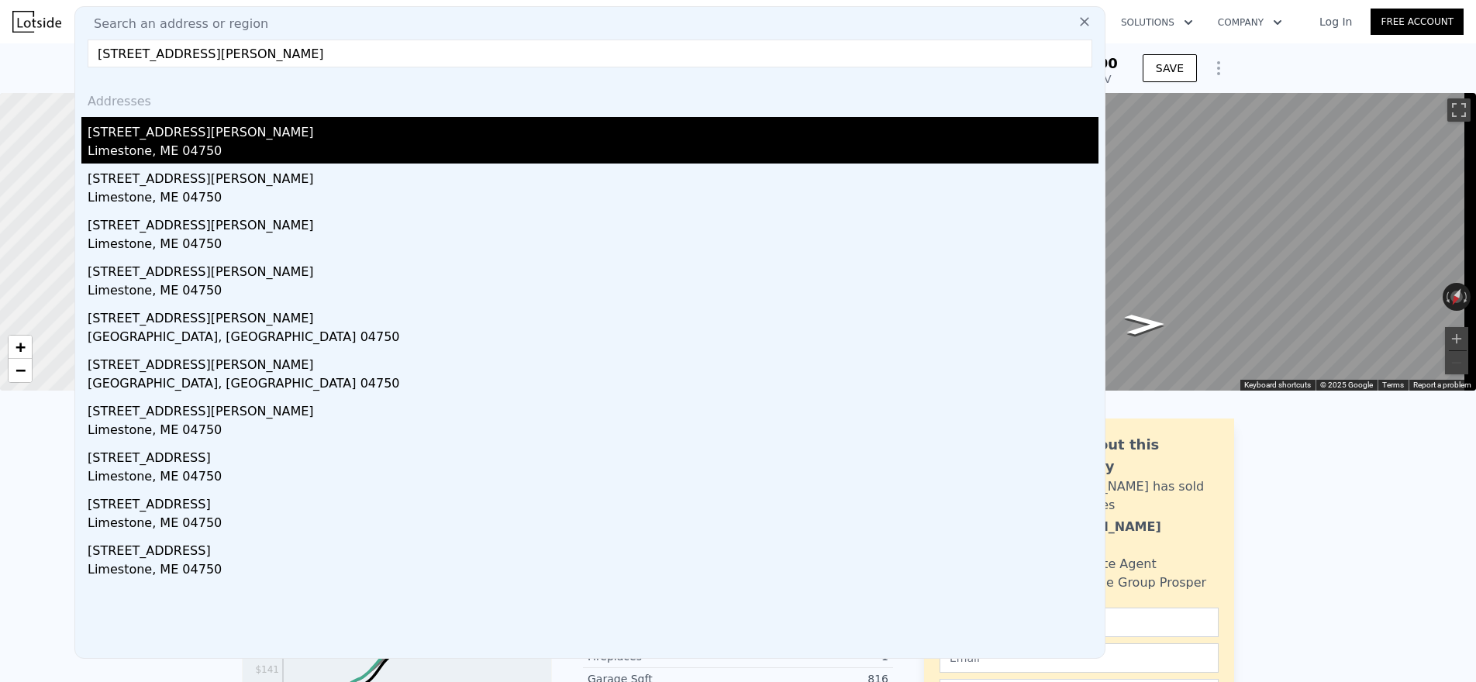
type input "[STREET_ADDRESS][PERSON_NAME]"
click at [289, 145] on div "Limestone, ME 04750" at bounding box center [593, 153] width 1011 height 22
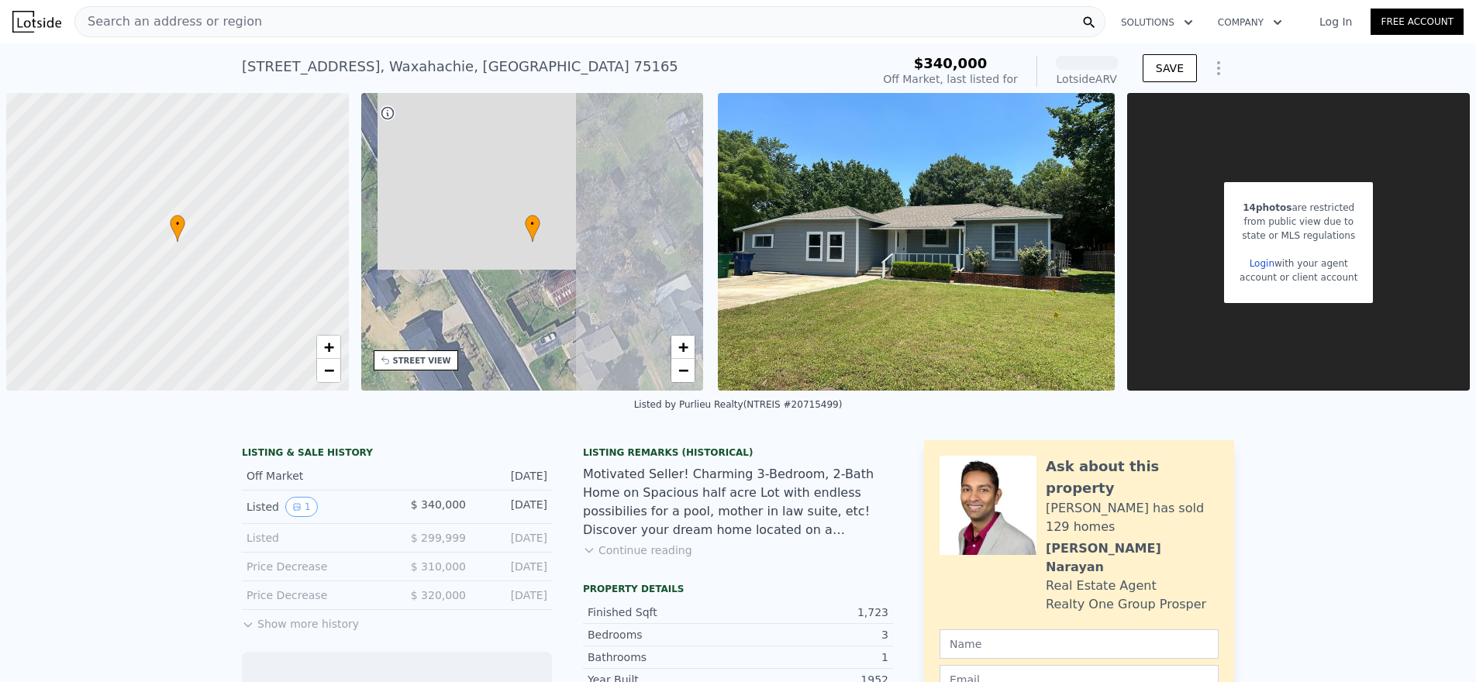
scroll to position [0, 6]
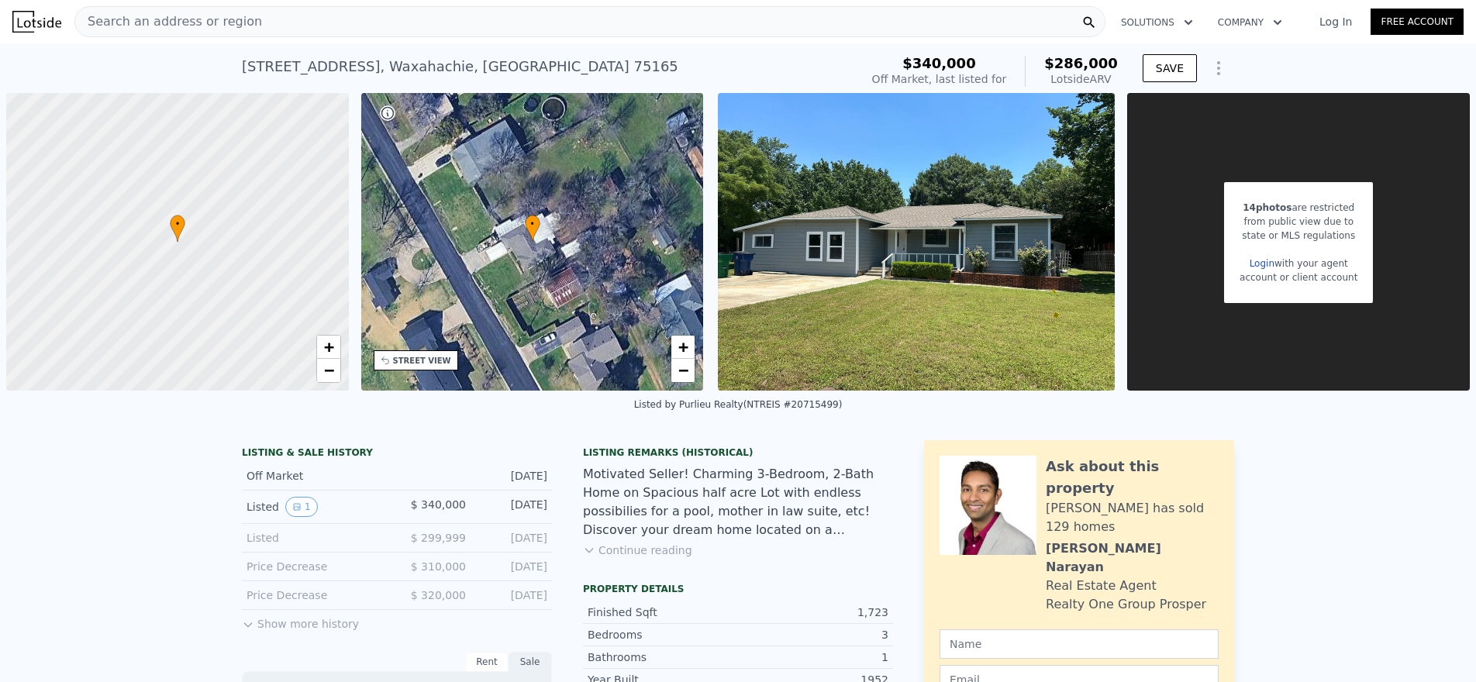
click at [374, 63] on div "106 Pecan St , Waxahachie , TX 75165" at bounding box center [460, 67] width 436 height 22
click at [457, 67] on div "106 Pecan St , Waxahachie , TX 75165" at bounding box center [460, 67] width 436 height 22
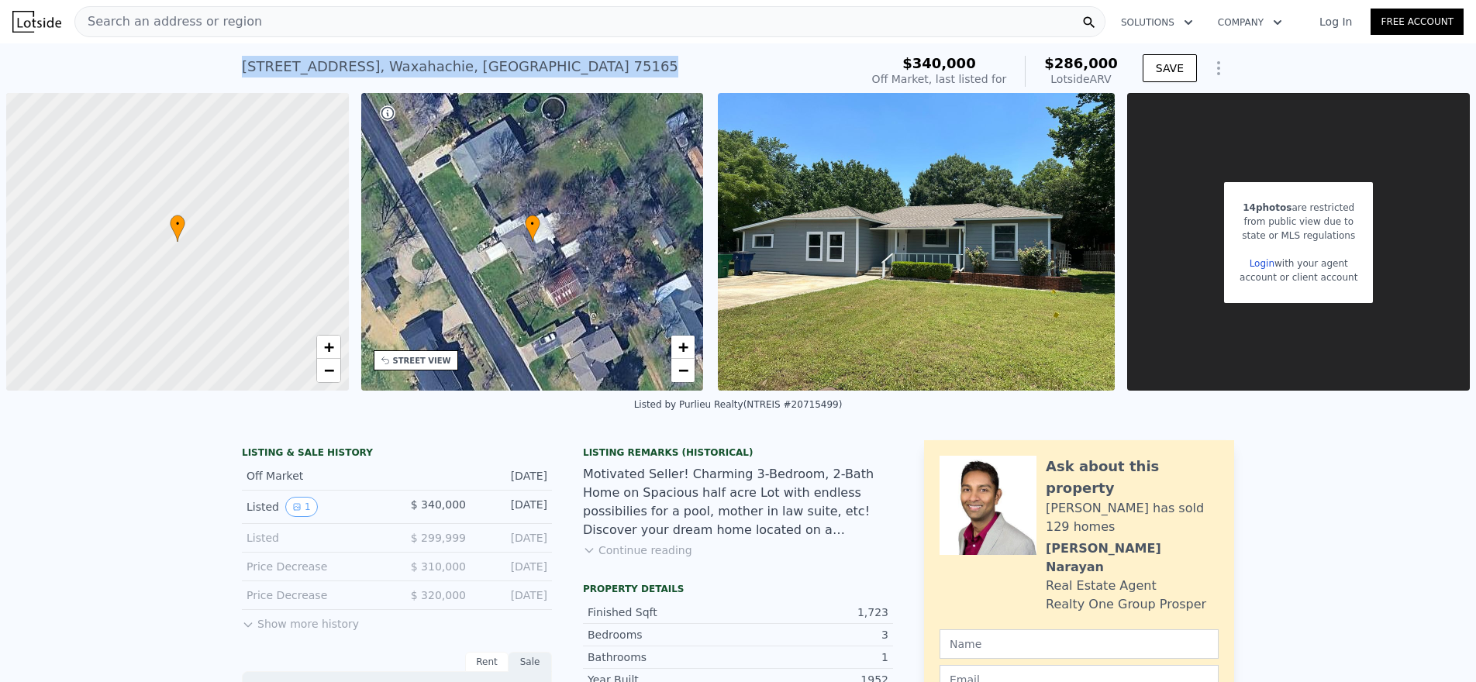
click at [457, 67] on div "106 Pecan St , Waxahachie , TX 75165" at bounding box center [460, 67] width 436 height 22
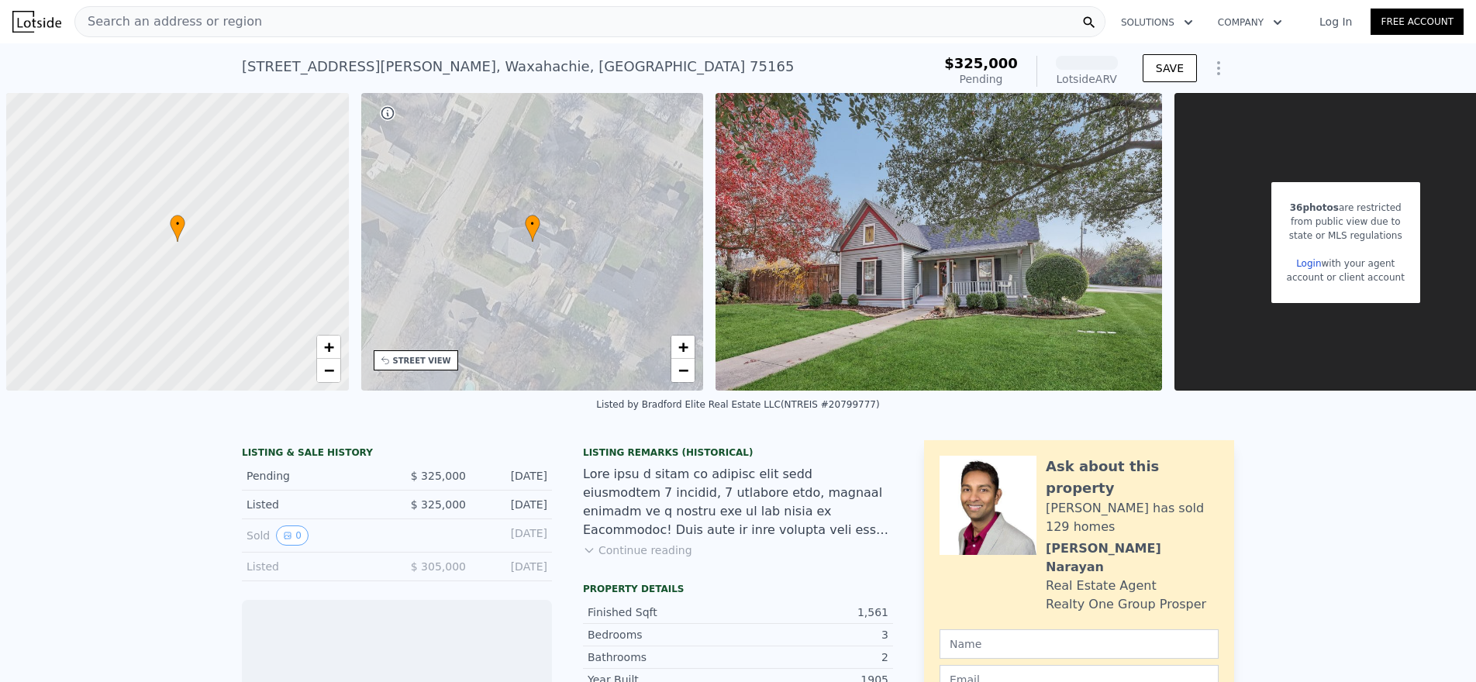
scroll to position [0, 6]
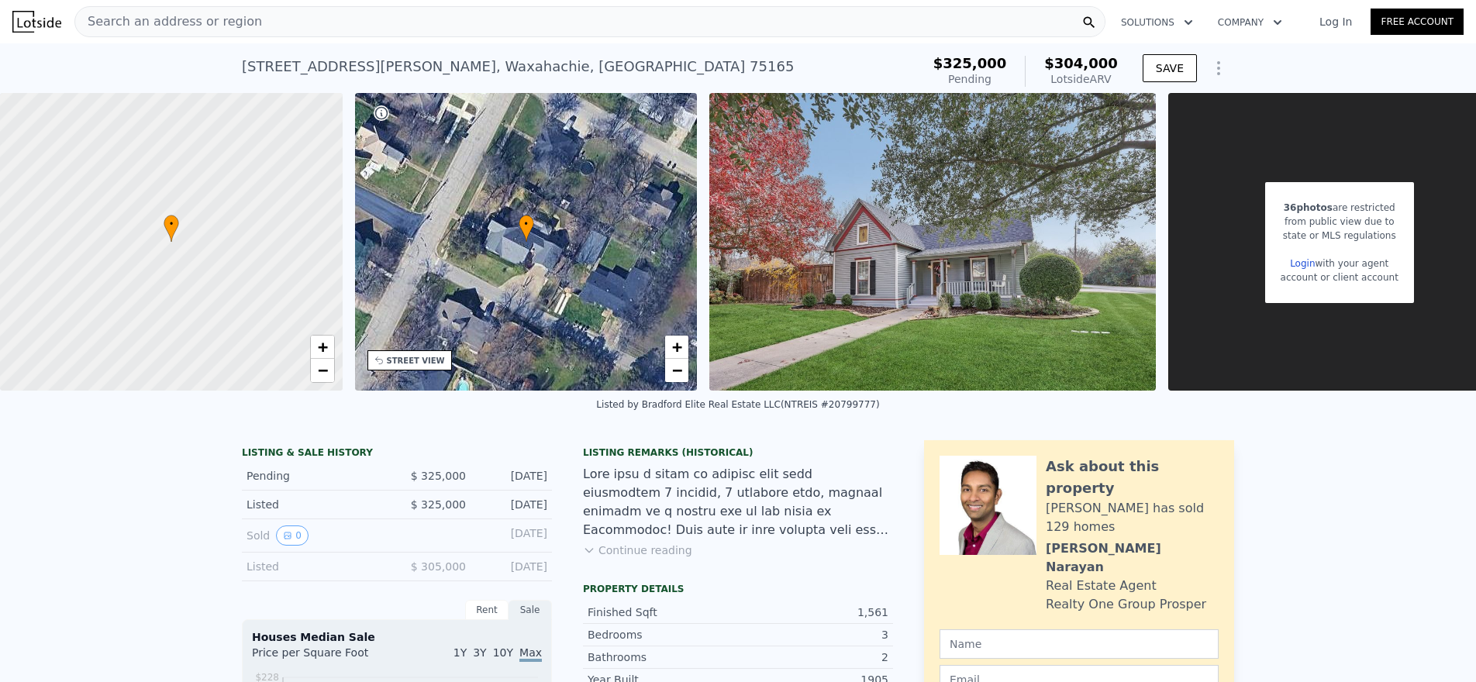
click at [392, 71] on div "500 Williams St , Waxahachie , TX 75165" at bounding box center [518, 67] width 552 height 22
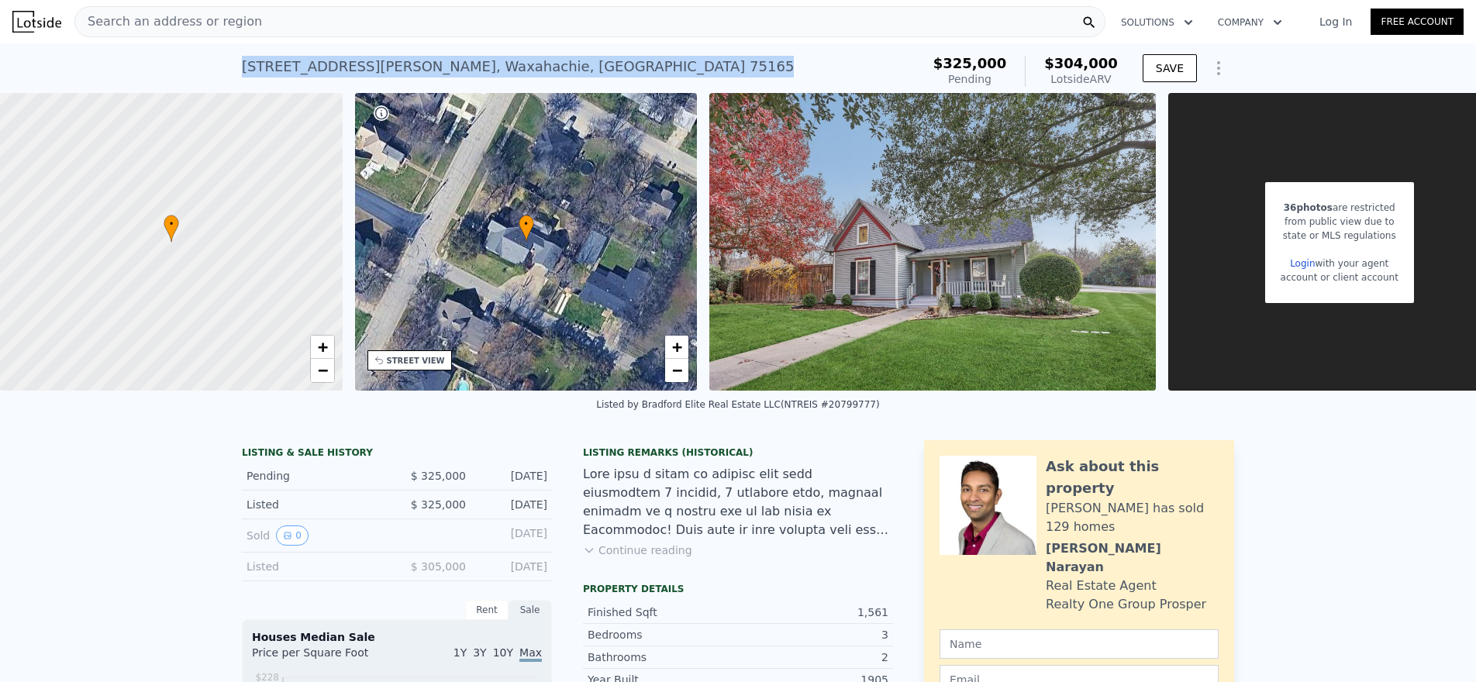
click at [392, 71] on div "500 Williams St , Waxahachie , TX 75165" at bounding box center [518, 67] width 552 height 22
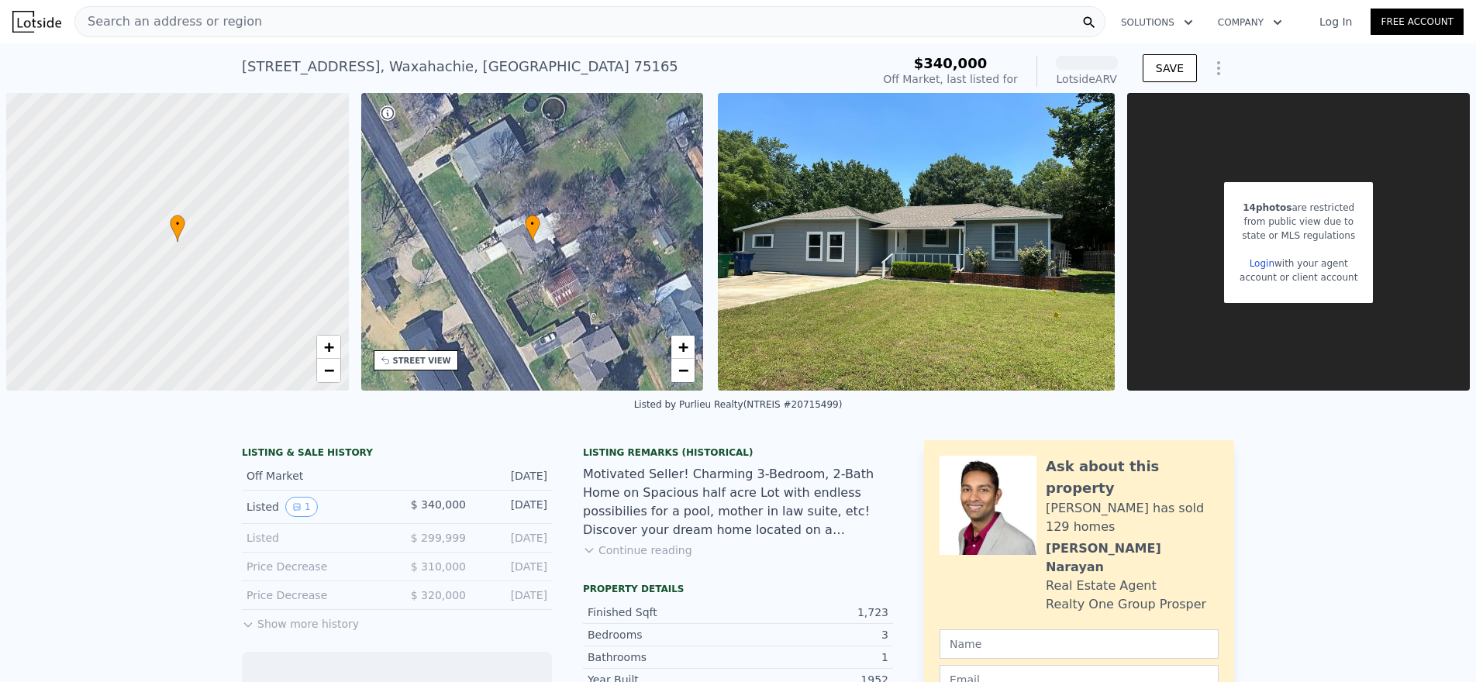
scroll to position [0, 6]
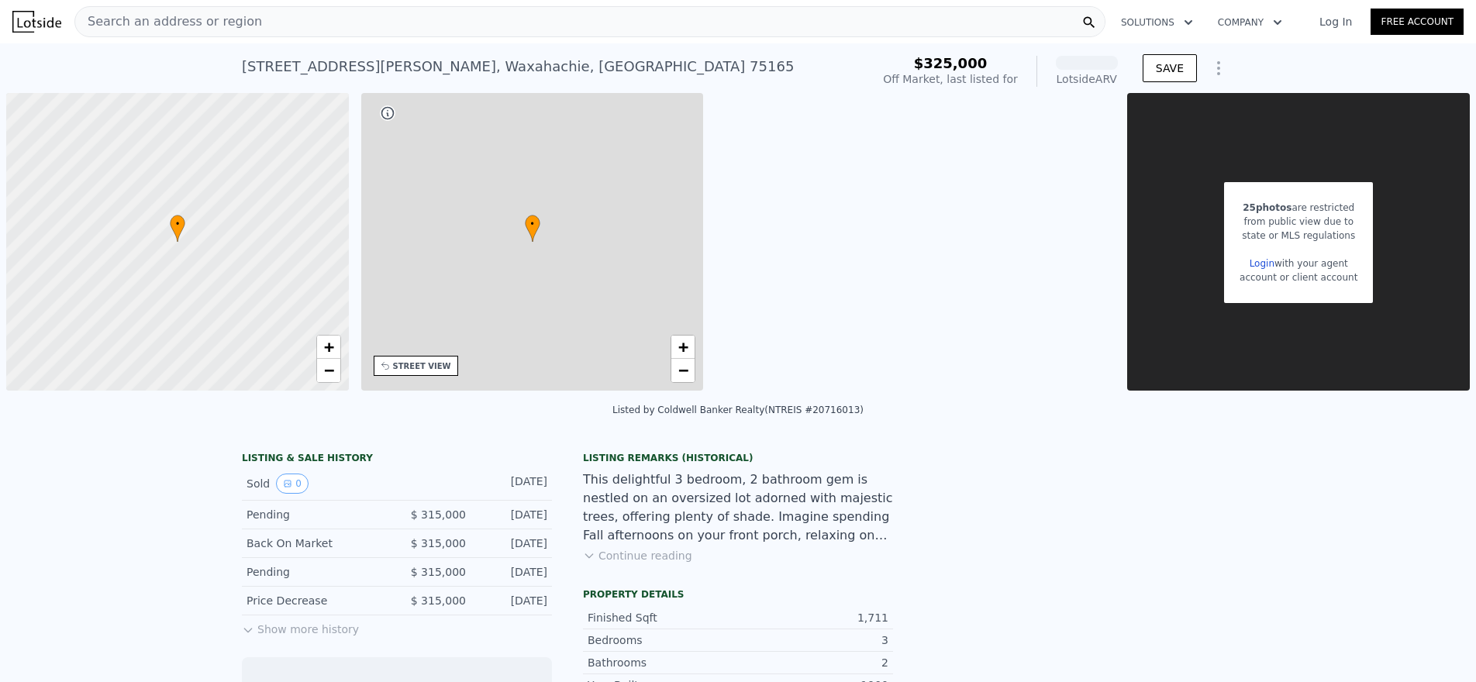
scroll to position [0, 6]
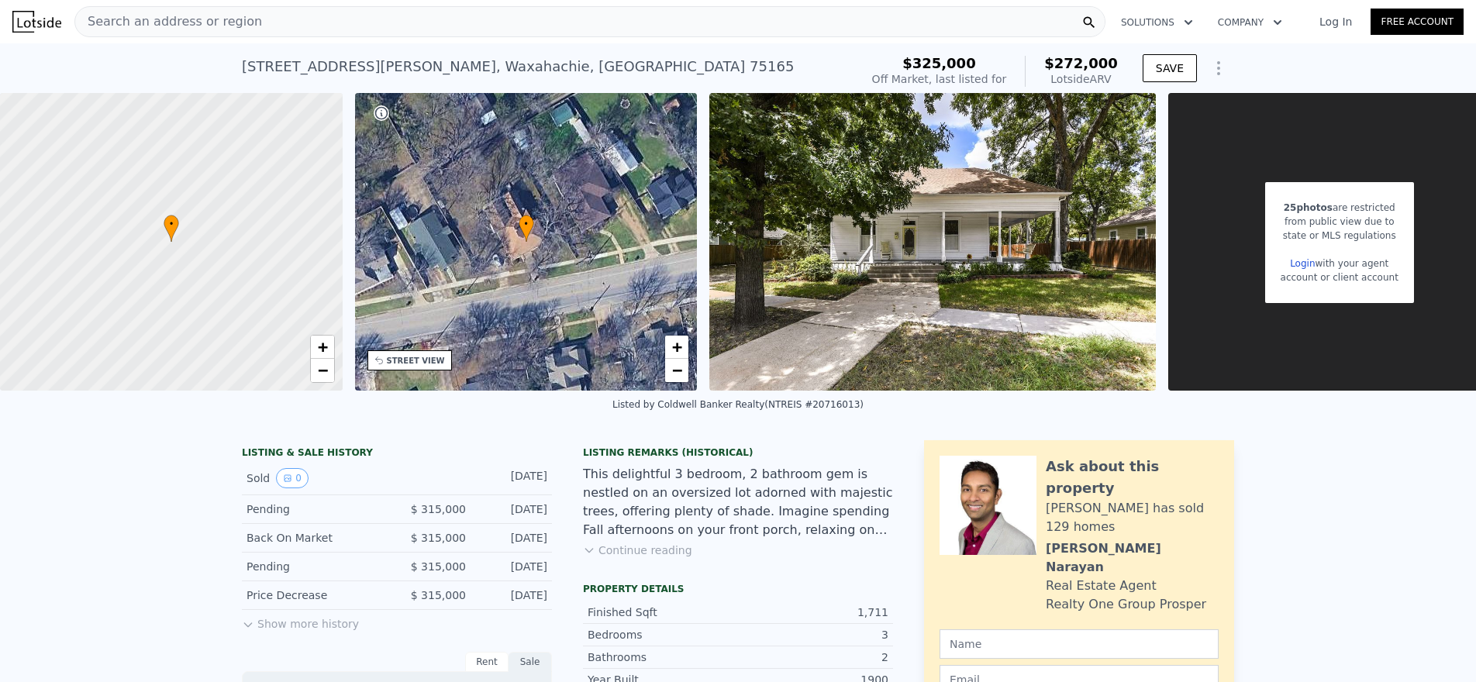
click at [469, 63] on div "911 E Marvin Ave , Waxahachie , TX 75165" at bounding box center [518, 67] width 552 height 22
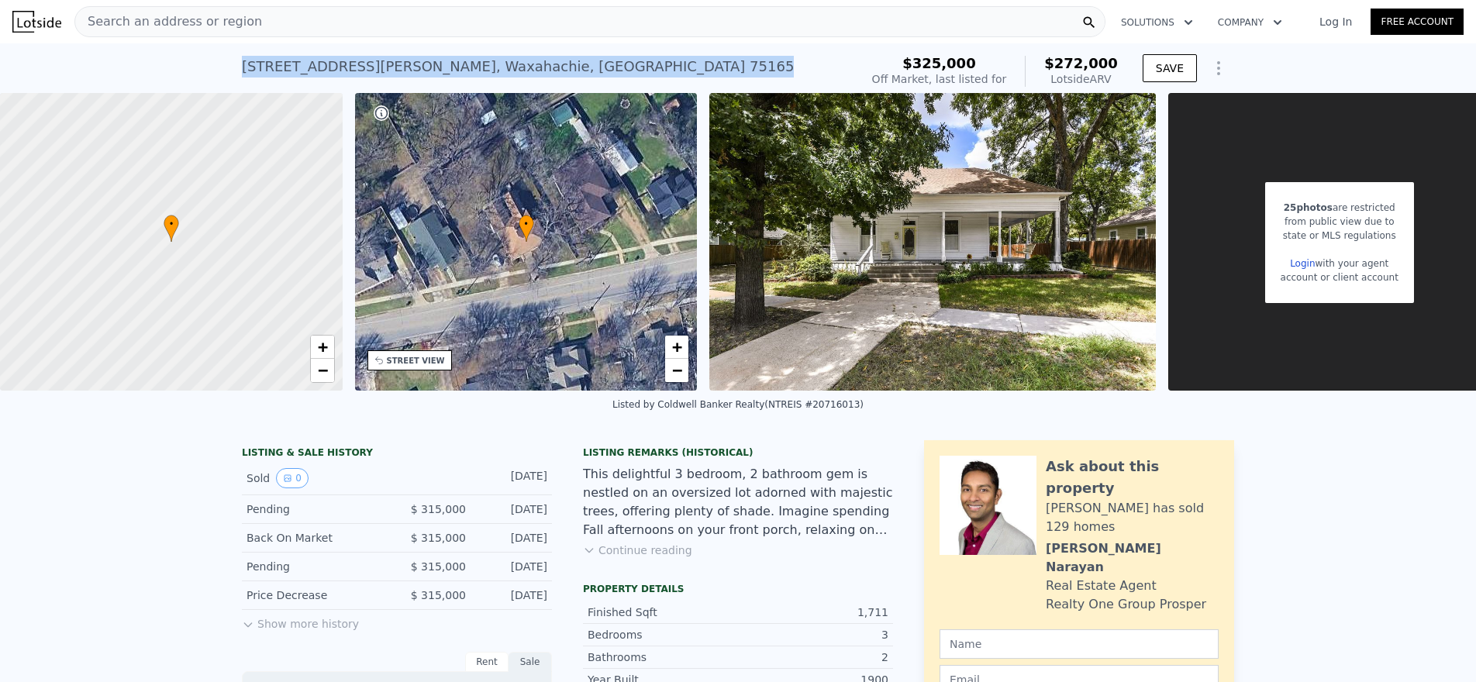
click at [469, 63] on div "911 E Marvin Ave , Waxahachie , TX 75165" at bounding box center [518, 67] width 552 height 22
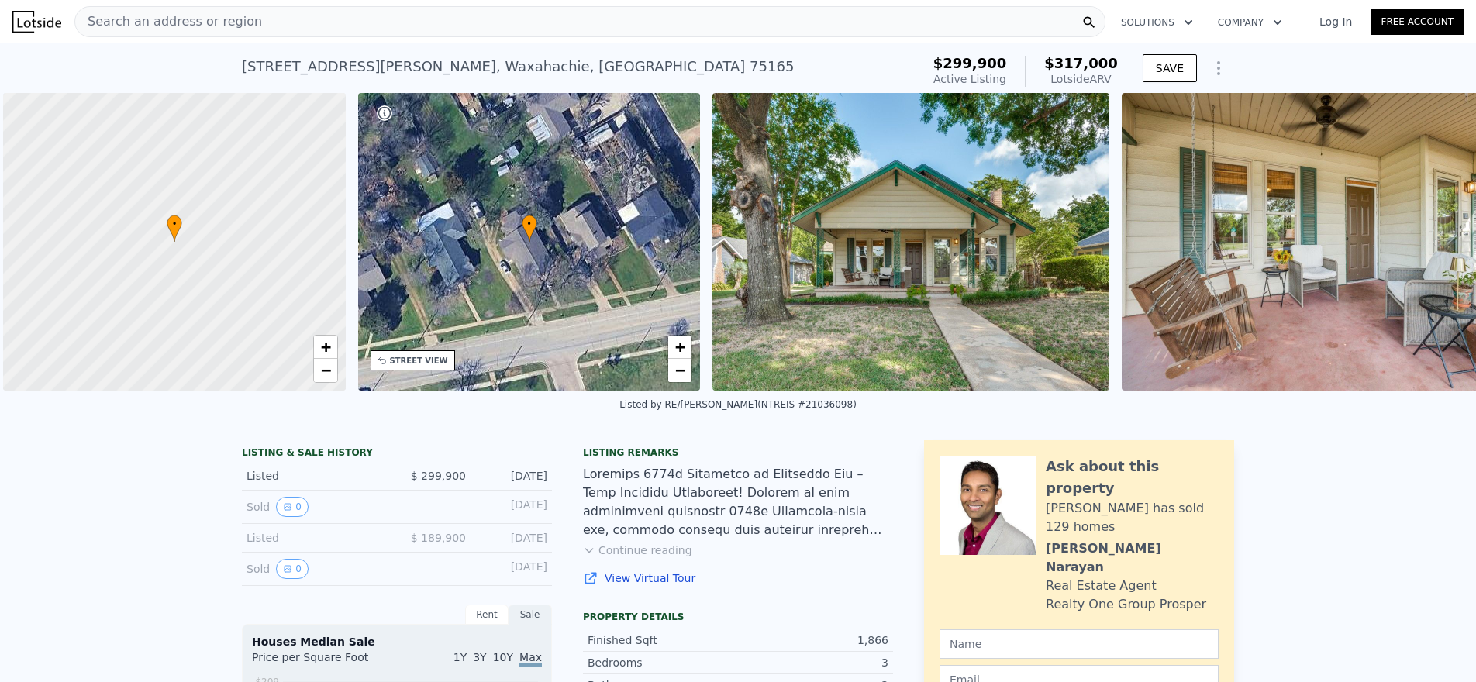
scroll to position [0, 6]
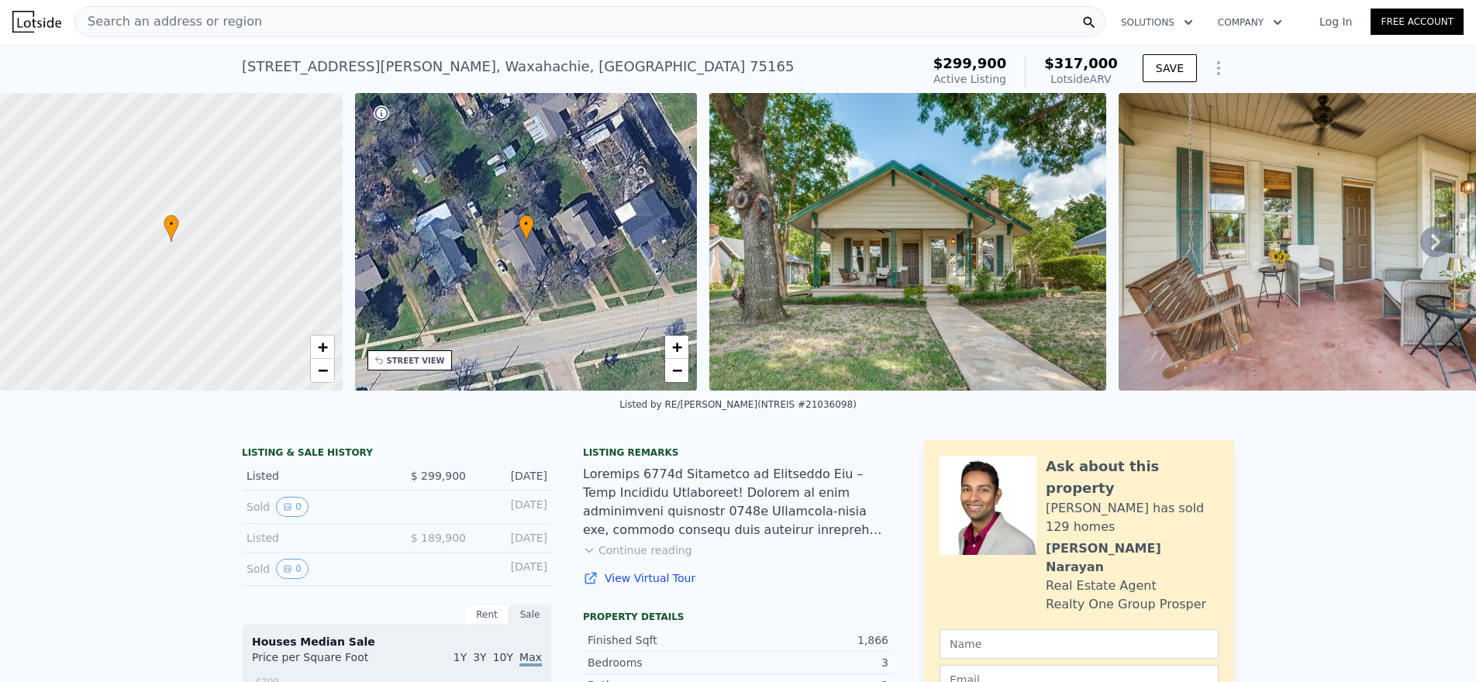
click at [407, 80] on div "1107 E Marvin Ave , Waxahachie , TX 75165 Active at $299,900 (~ARV $317k )" at bounding box center [578, 71] width 673 height 43
click at [405, 67] on div "1107 E Marvin Ave , Waxahachie , TX 75165" at bounding box center [518, 67] width 552 height 22
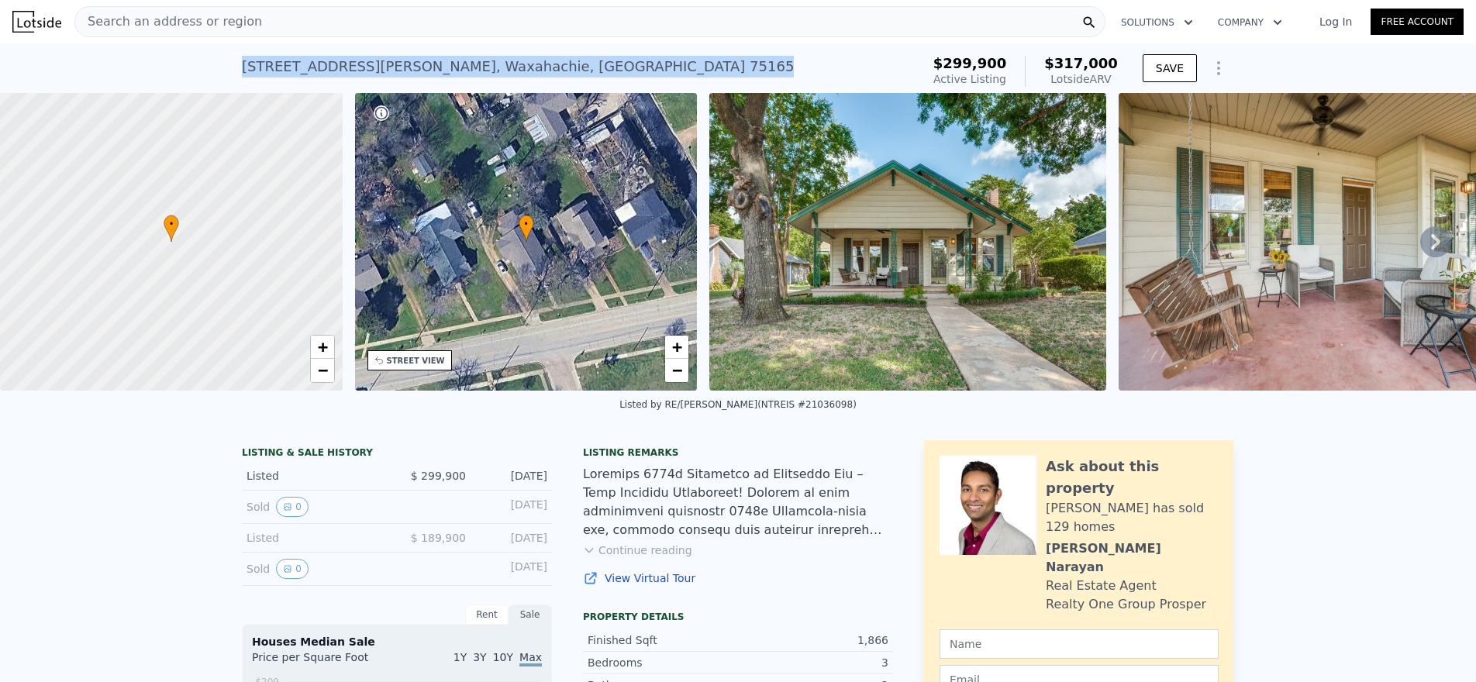
click at [405, 67] on div "1107 E Marvin Ave , Waxahachie , TX 75165" at bounding box center [518, 67] width 552 height 22
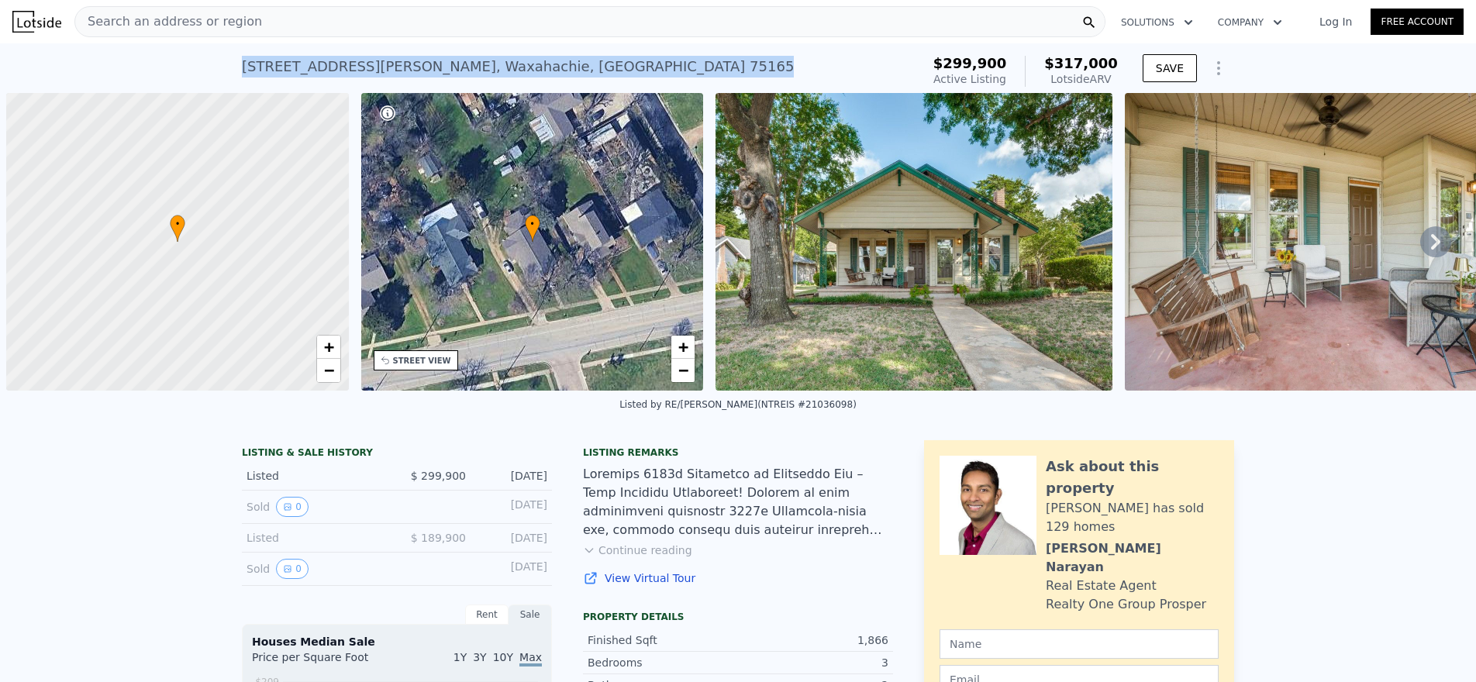
scroll to position [0, 6]
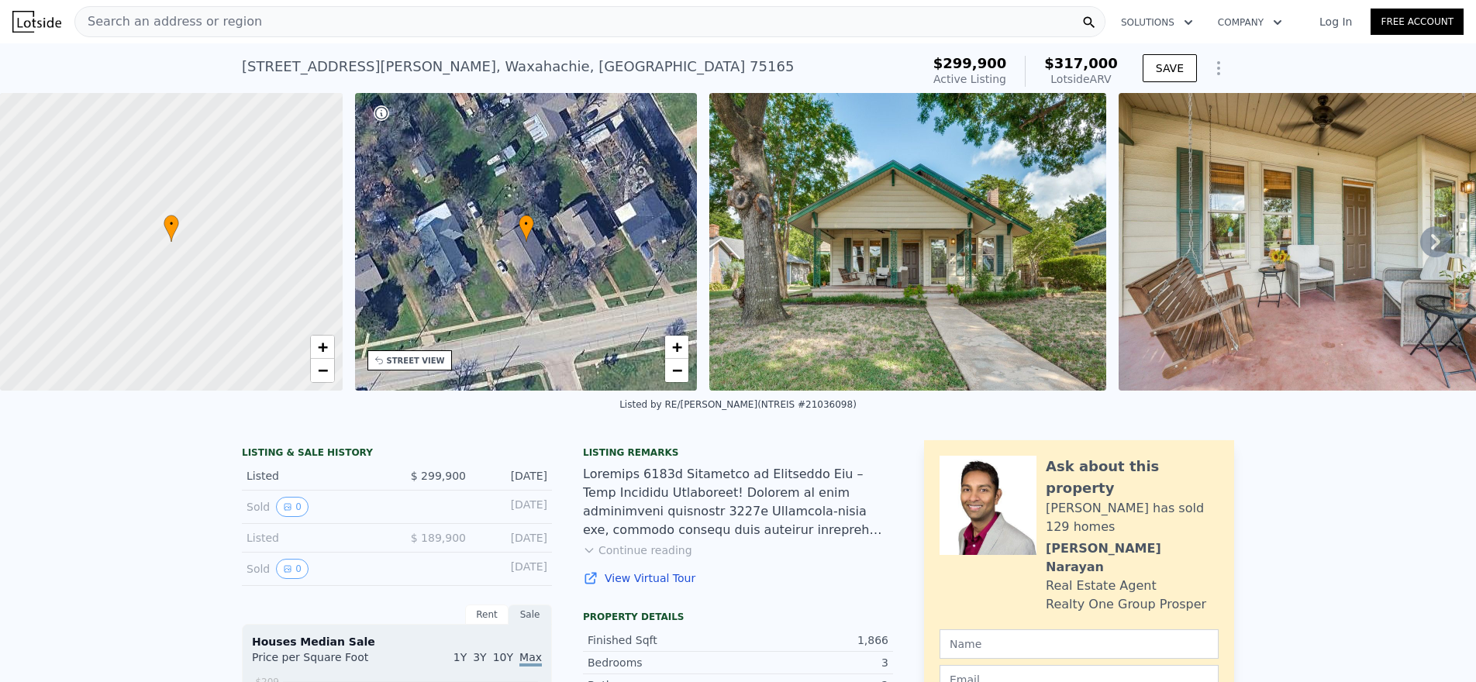
click at [467, 28] on div "Search an address or region" at bounding box center [589, 21] width 1031 height 31
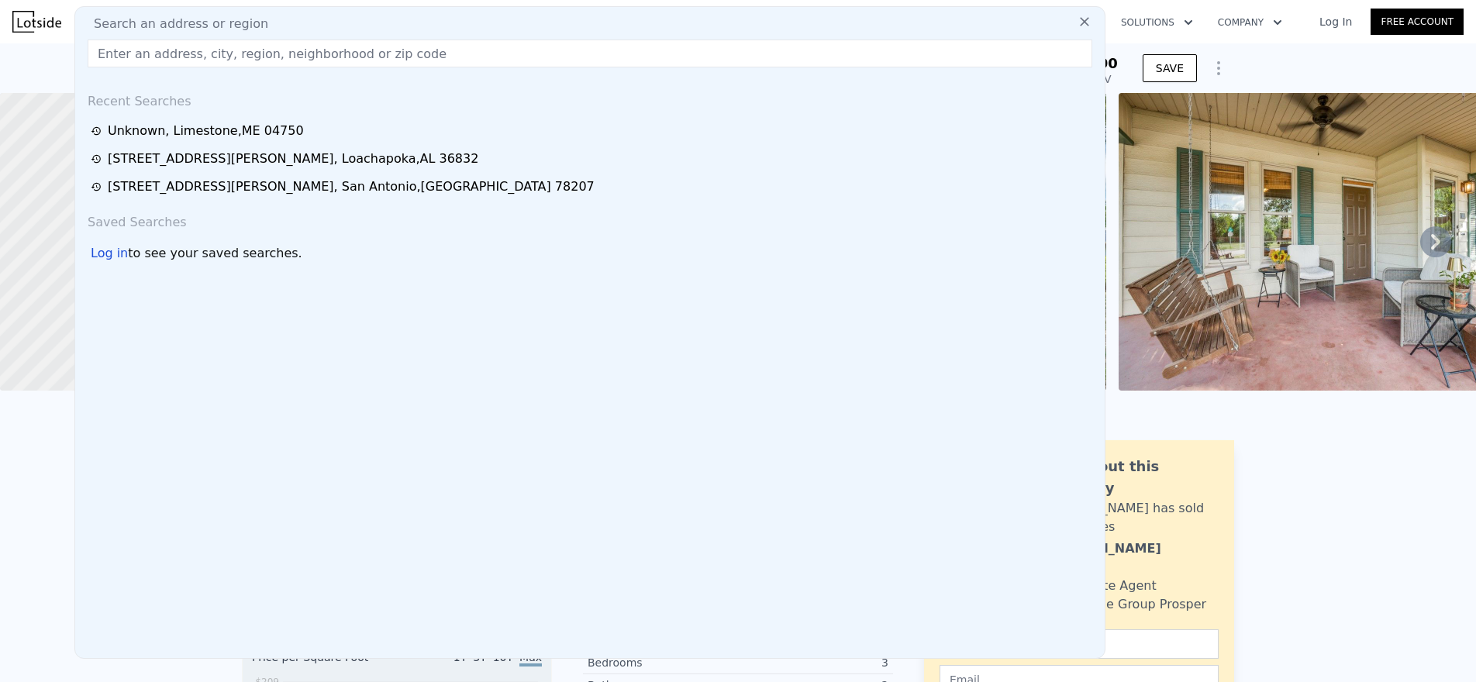
click at [467, 20] on div "Search an address or region" at bounding box center [589, 24] width 1017 height 19
click at [432, 40] on input "text" at bounding box center [590, 54] width 1004 height 28
paste input "[STREET_ADDRESS][PERSON_NAME]"
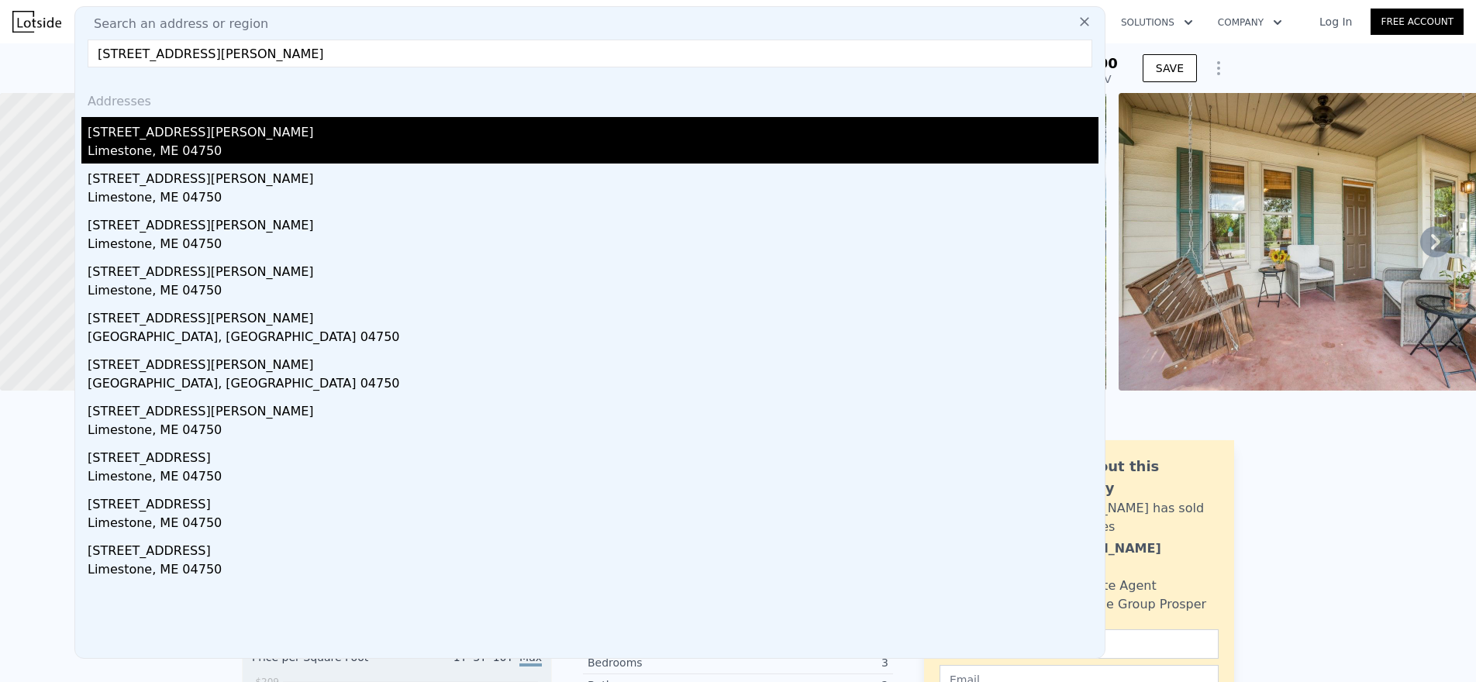
type input "[STREET_ADDRESS][PERSON_NAME]"
click at [285, 126] on div "[STREET_ADDRESS][PERSON_NAME]" at bounding box center [593, 129] width 1011 height 25
